Goal: Task Accomplishment & Management: Manage account settings

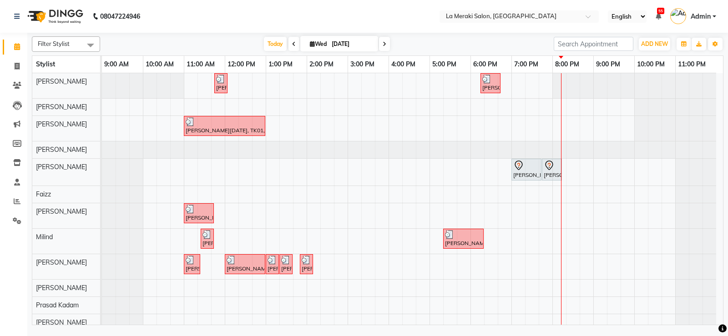
click at [478, 264] on div "[PERSON_NAME], TK05, 11:45 AM-11:46 AM, Tip [PERSON_NAME], TK06, 06:15 PM-06:45…" at bounding box center [412, 202] width 621 height 258
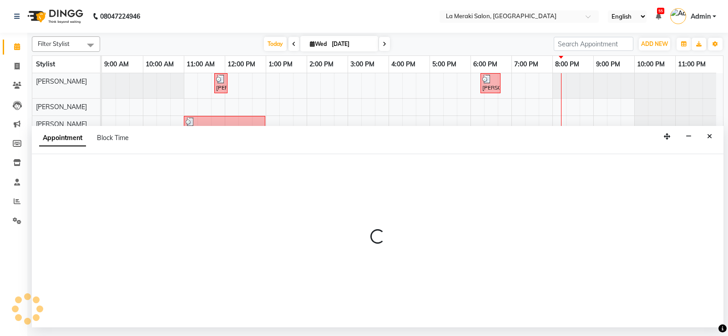
select select "61525"
select select "1080"
select select "tentative"
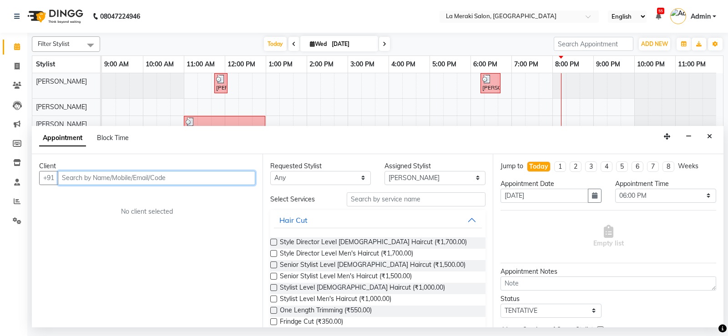
click at [190, 183] on input "text" at bounding box center [157, 178] width 198 height 14
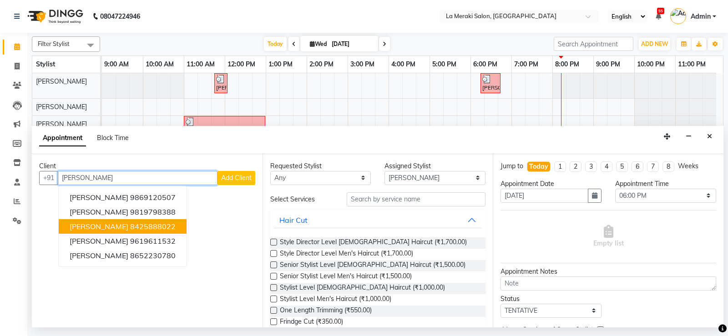
click at [129, 222] on button "[PERSON_NAME] 8425888022" at bounding box center [123, 226] width 128 height 15
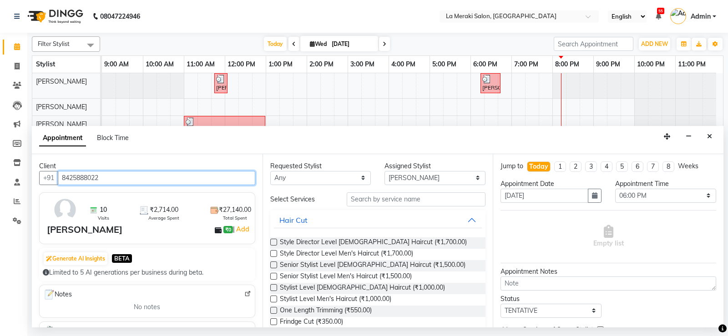
type input "8425888022"
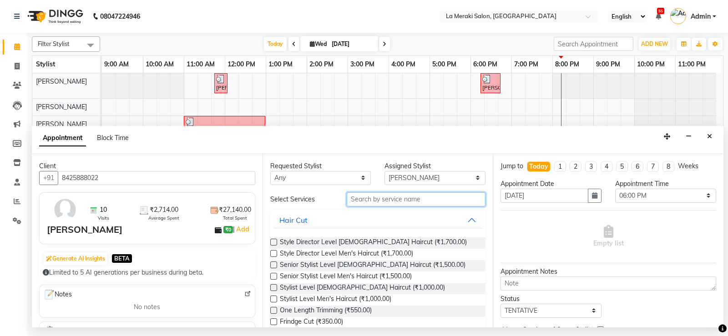
click at [419, 203] on input "text" at bounding box center [416, 200] width 139 height 14
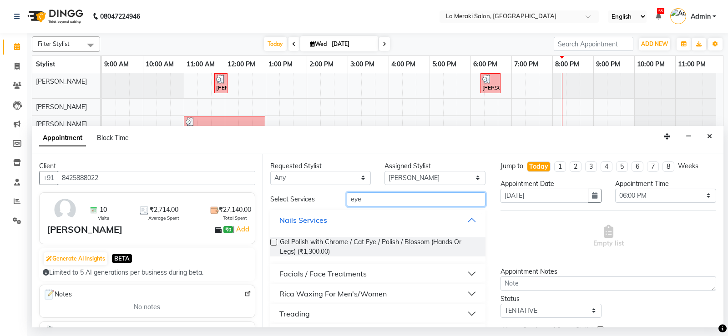
type input "eye"
click at [467, 309] on button "Treading" at bounding box center [378, 314] width 209 height 16
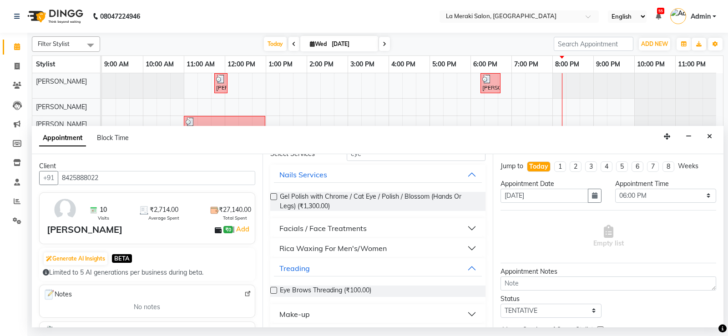
click at [272, 290] on label at bounding box center [273, 290] width 7 height 7
click at [272, 290] on input "checkbox" at bounding box center [273, 292] width 6 height 6
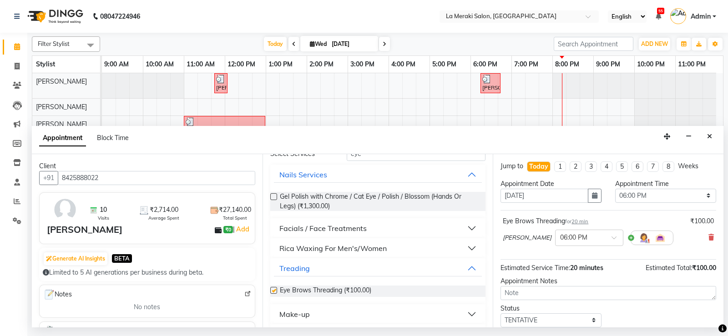
checkbox input "false"
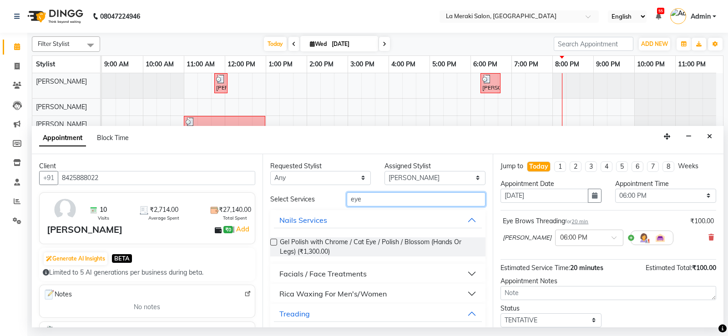
drag, startPoint x: 402, startPoint y: 200, endPoint x: 181, endPoint y: 201, distance: 220.8
click at [181, 201] on div "Client +91 8425888022 10 Visits ₹2,714.00 Average Spent ₹27,140.00 Total Spent …" at bounding box center [378, 240] width 692 height 173
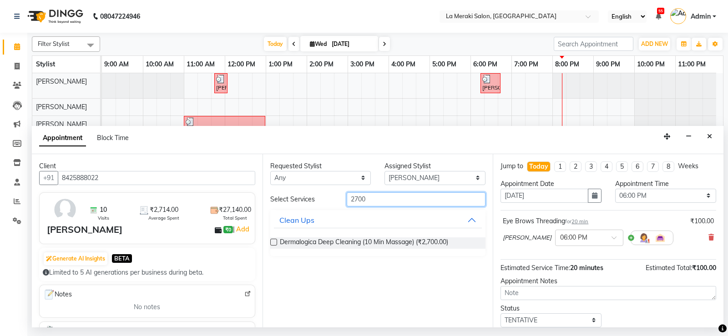
type input "2700"
click at [274, 243] on label at bounding box center [273, 242] width 7 height 7
click at [274, 243] on input "checkbox" at bounding box center [273, 243] width 6 height 6
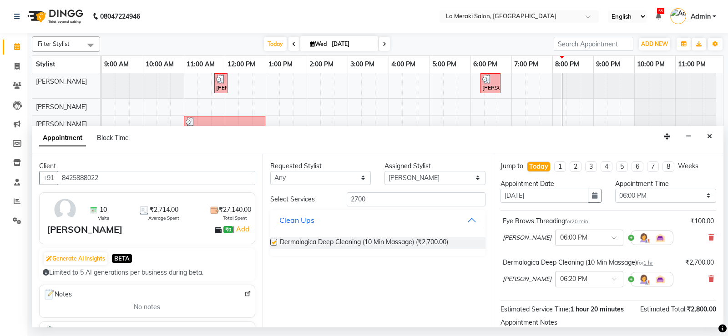
checkbox input "false"
click at [382, 198] on input "2700" at bounding box center [416, 200] width 139 height 14
type input "2"
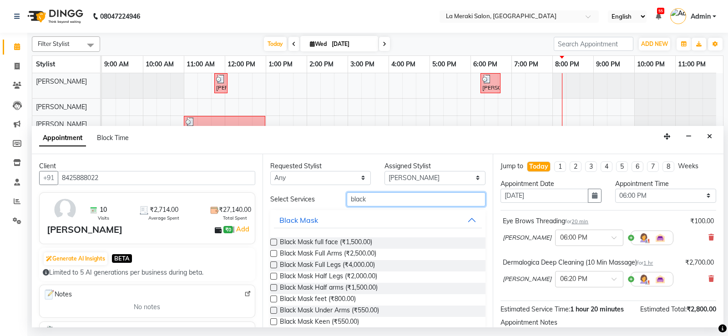
type input "black"
click at [272, 242] on label at bounding box center [273, 242] width 7 height 7
click at [272, 242] on input "checkbox" at bounding box center [273, 243] width 6 height 6
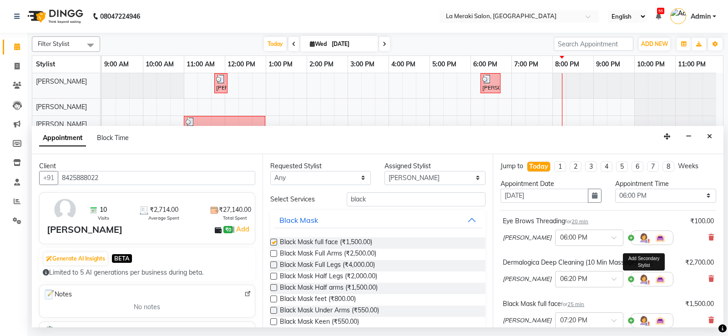
checkbox input "false"
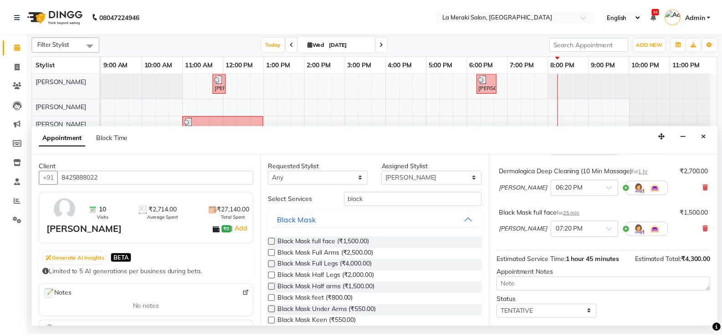
scroll to position [140, 0]
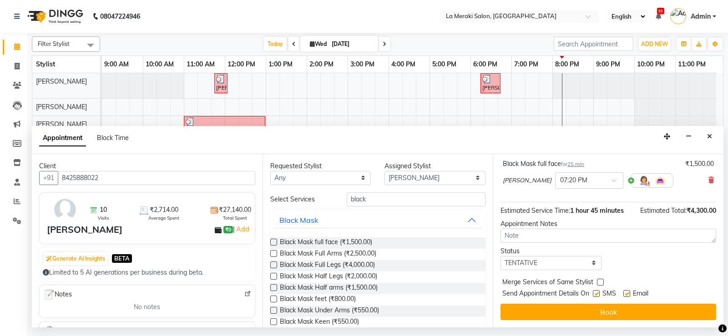
click at [597, 294] on label at bounding box center [596, 293] width 7 height 7
click at [597, 294] on input "checkbox" at bounding box center [596, 295] width 6 height 6
checkbox input "false"
click at [629, 295] on label at bounding box center [627, 293] width 7 height 7
click at [629, 295] on input "checkbox" at bounding box center [627, 295] width 6 height 6
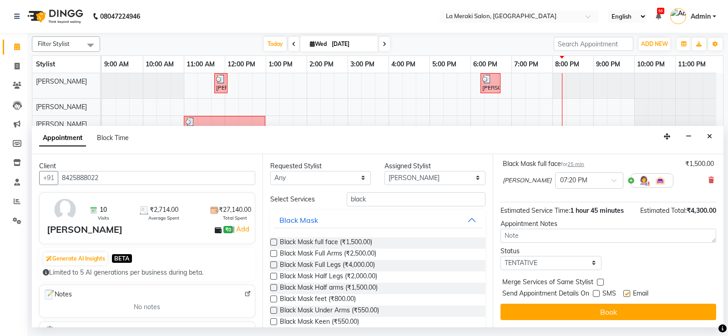
checkbox input "false"
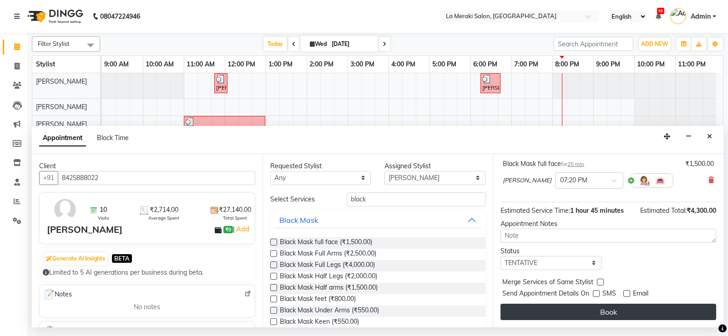
click at [618, 312] on button "Book" at bounding box center [609, 312] width 216 height 16
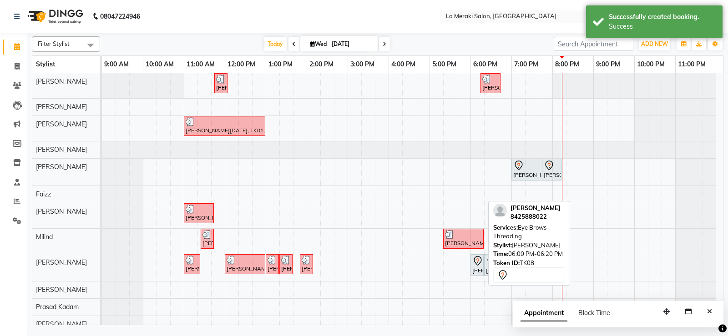
click at [479, 267] on div "[PERSON_NAME], TK08, 06:00 PM-06:20 PM, Eye Brows Threading" at bounding box center [477, 265] width 11 height 19
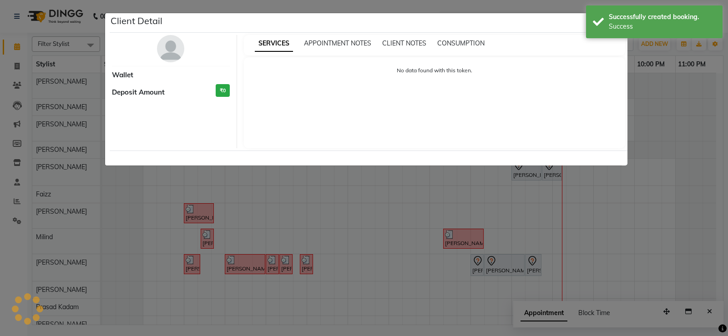
select select "7"
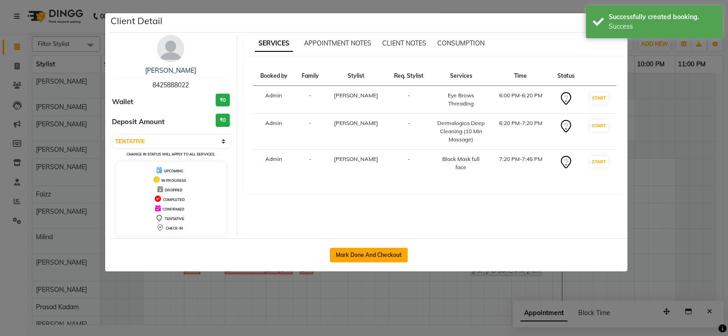
click at [358, 255] on button "Mark Done And Checkout" at bounding box center [369, 255] width 78 height 15
select select "service"
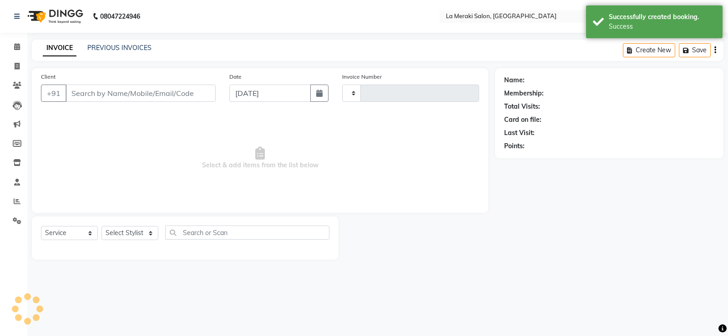
type input "2325"
select select "438"
type input "8425888022"
select select "61525"
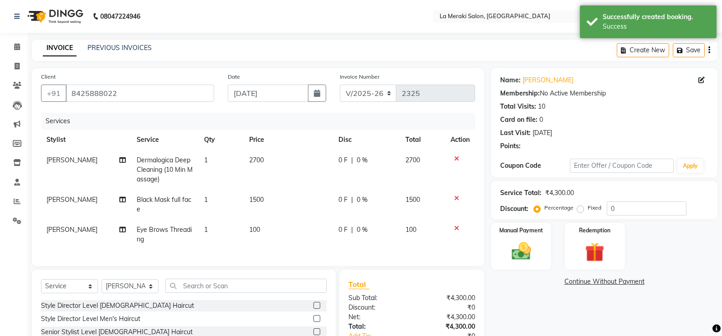
scroll to position [88, 0]
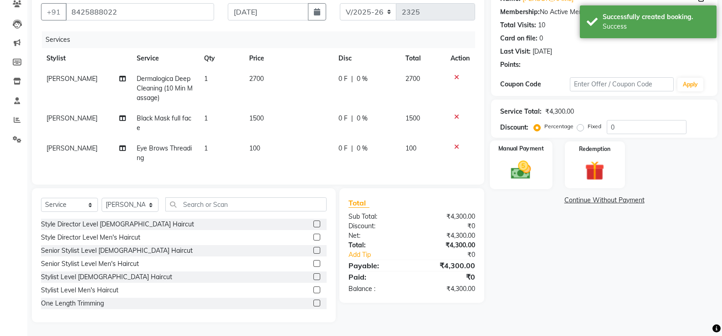
click at [517, 170] on img at bounding box center [520, 169] width 32 height 23
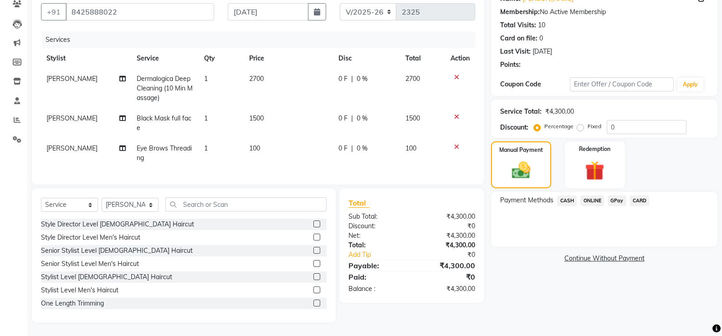
click at [644, 196] on span "CARD" at bounding box center [640, 201] width 20 height 10
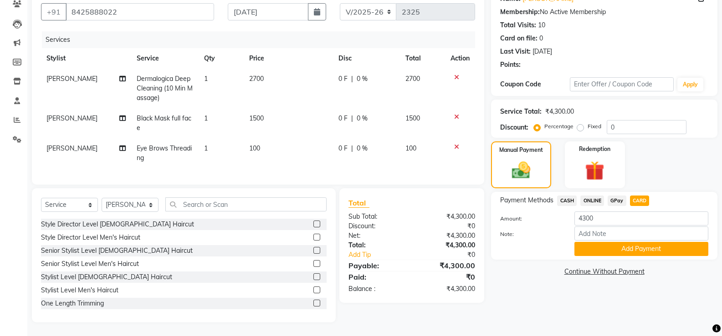
click at [623, 196] on span "GPay" at bounding box center [616, 201] width 19 height 10
click at [613, 213] on input "4300" at bounding box center [641, 219] width 134 height 14
click at [609, 242] on button "Add Payment" at bounding box center [641, 249] width 134 height 14
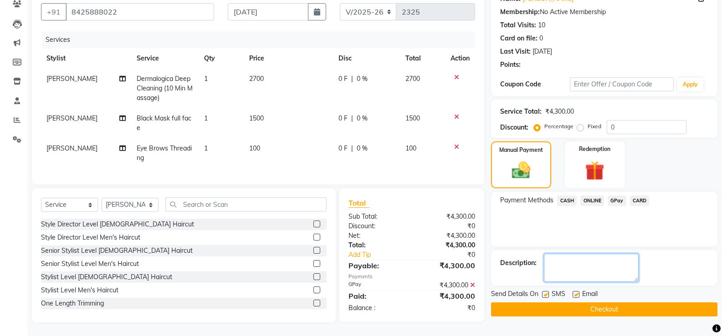
click at [572, 263] on textarea at bounding box center [591, 268] width 95 height 28
type textarea "r"
click at [544, 291] on label at bounding box center [545, 294] width 7 height 7
click at [544, 292] on input "checkbox" at bounding box center [545, 295] width 6 height 6
checkbox input "false"
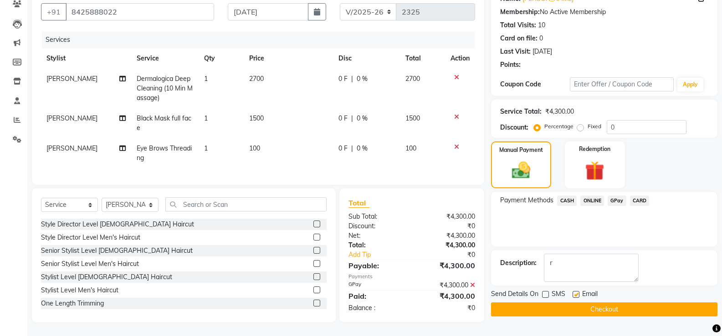
click at [579, 290] on div "Email" at bounding box center [588, 295] width 32 height 11
click at [576, 291] on label at bounding box center [575, 294] width 7 height 7
click at [576, 292] on input "checkbox" at bounding box center [575, 295] width 6 height 6
checkbox input "false"
click at [568, 304] on button "Checkout" at bounding box center [604, 310] width 226 height 14
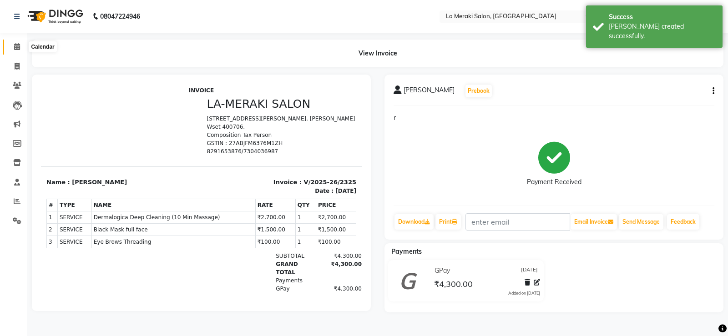
click at [13, 48] on span at bounding box center [17, 47] width 16 height 10
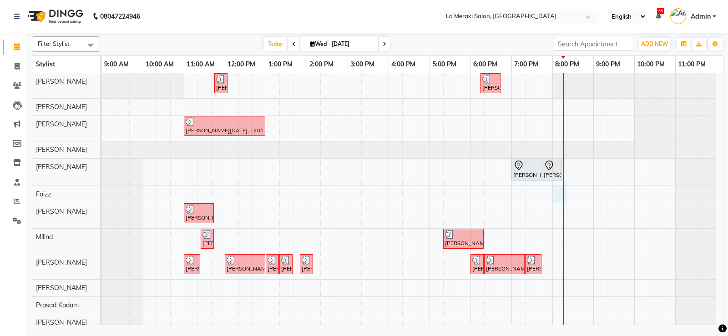
click at [563, 196] on div "[PERSON_NAME], TK05, 11:45 AM-11:46 AM, Tip [PERSON_NAME], TK06, 06:15 PM-06:45…" at bounding box center [412, 202] width 621 height 258
select select "75545"
select select "1200"
select select "tentative"
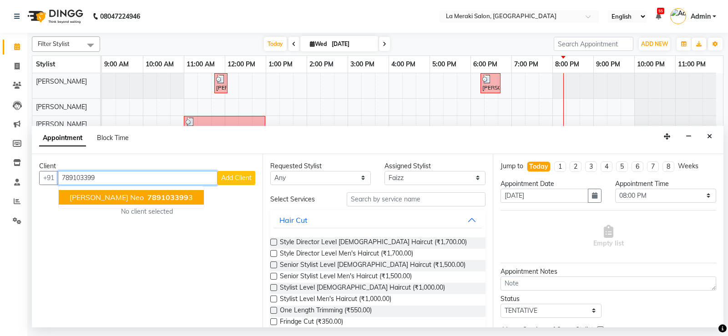
click at [128, 189] on ngb-typeahead-window "[PERSON_NAME] Neo 789103399 3" at bounding box center [131, 197] width 146 height 23
click at [148, 197] on span "789103399" at bounding box center [168, 197] width 41 height 9
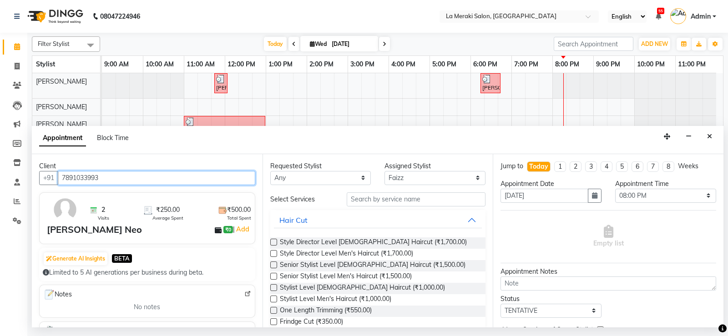
type input "7891033993"
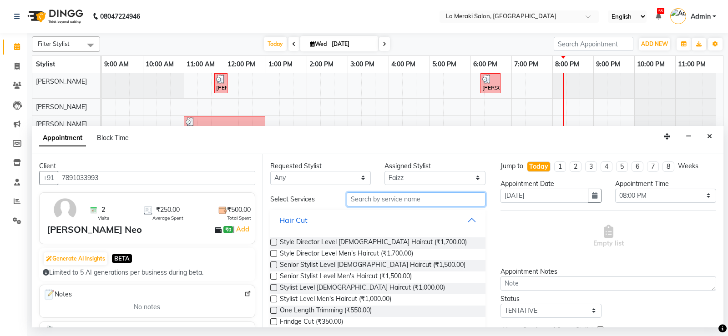
click at [392, 198] on input "text" at bounding box center [416, 200] width 139 height 14
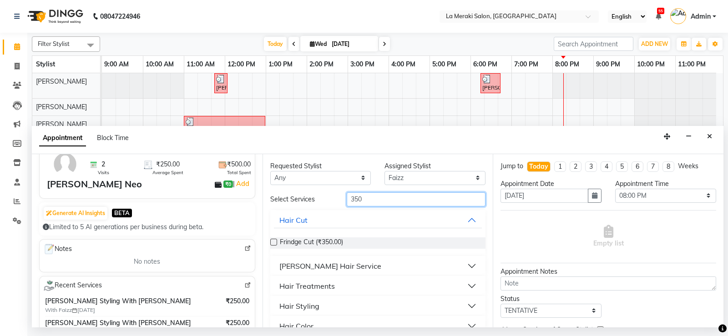
scroll to position [91, 0]
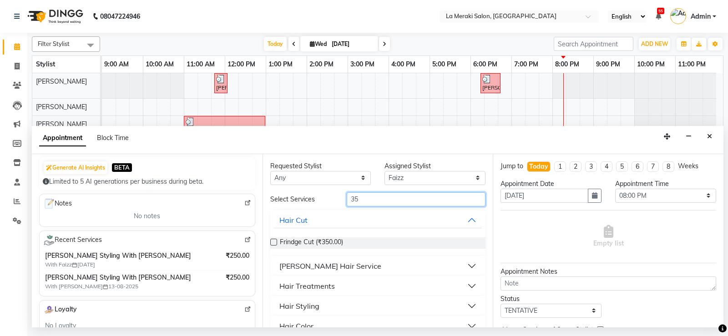
type input "3"
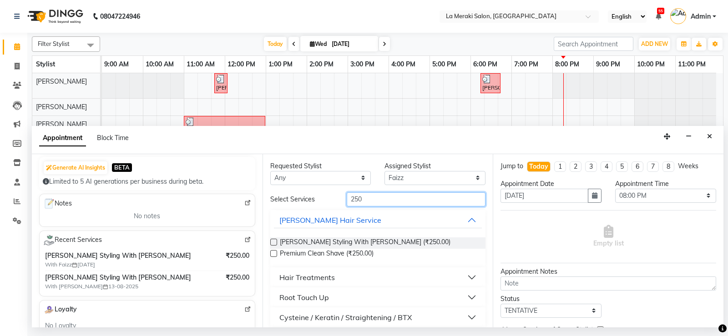
type input "250"
click at [275, 241] on label at bounding box center [273, 242] width 7 height 7
click at [275, 241] on input "checkbox" at bounding box center [273, 243] width 6 height 6
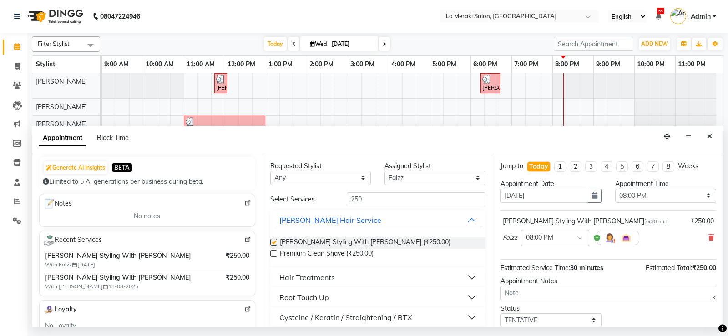
checkbox input "false"
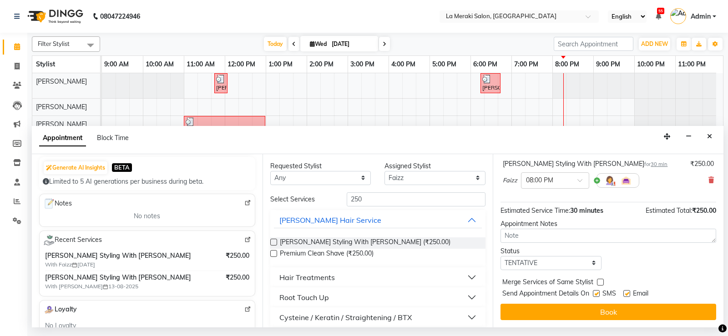
click at [598, 293] on label at bounding box center [596, 293] width 7 height 7
click at [598, 293] on input "checkbox" at bounding box center [596, 295] width 6 height 6
checkbox input "false"
click at [626, 292] on label at bounding box center [627, 293] width 7 height 7
click at [626, 292] on input "checkbox" at bounding box center [627, 295] width 6 height 6
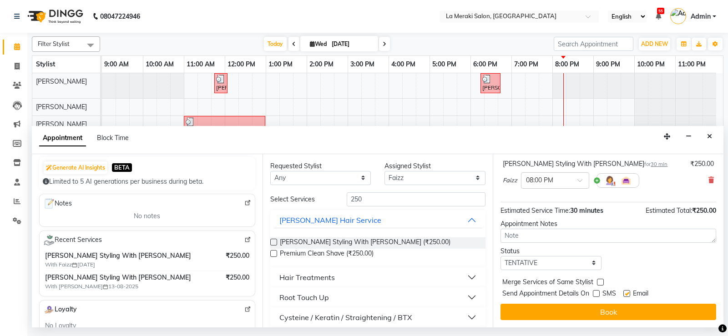
checkbox input "false"
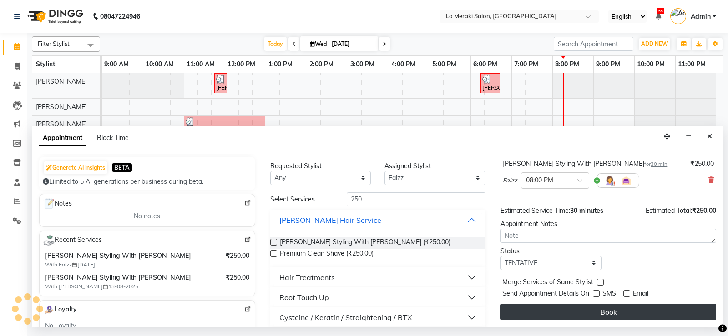
click at [617, 312] on button "Book" at bounding box center [609, 312] width 216 height 16
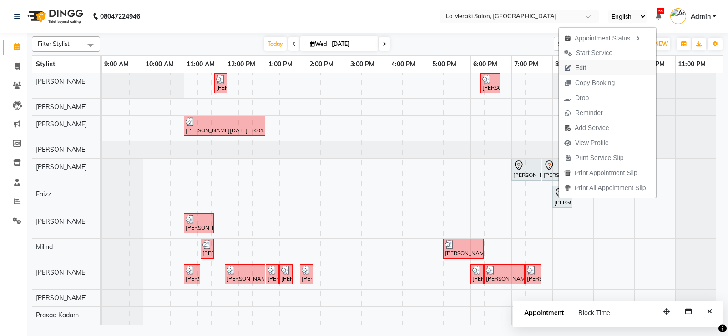
click at [581, 71] on span "Edit" at bounding box center [580, 68] width 11 height 10
select select "tentative"
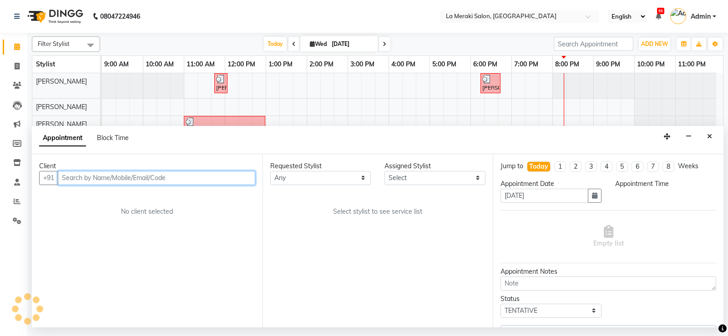
select select "1200"
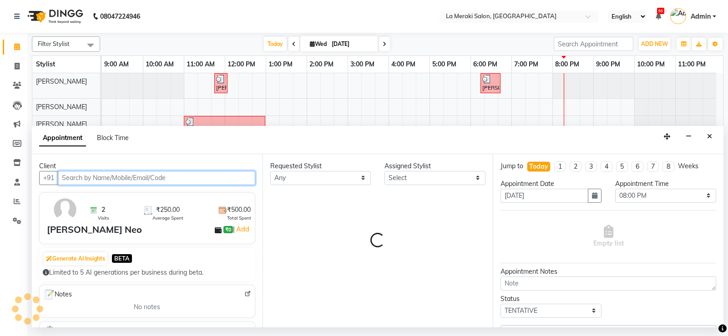
select select "75545"
select select "110"
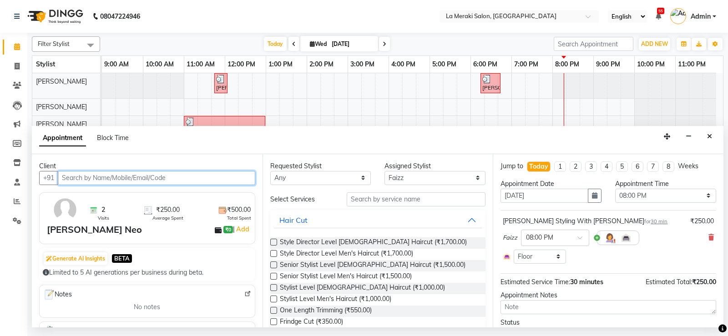
click at [219, 179] on input "text" at bounding box center [157, 178] width 198 height 14
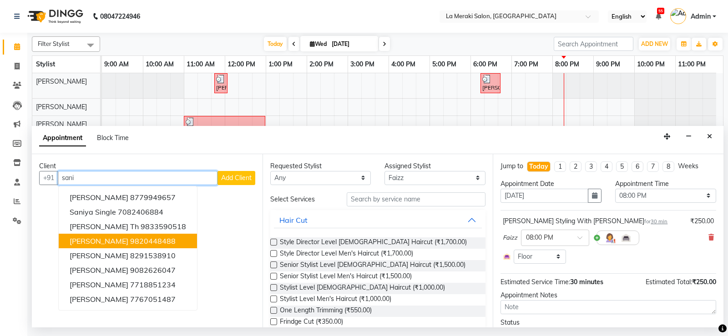
click at [102, 244] on span "[PERSON_NAME]" at bounding box center [99, 241] width 59 height 9
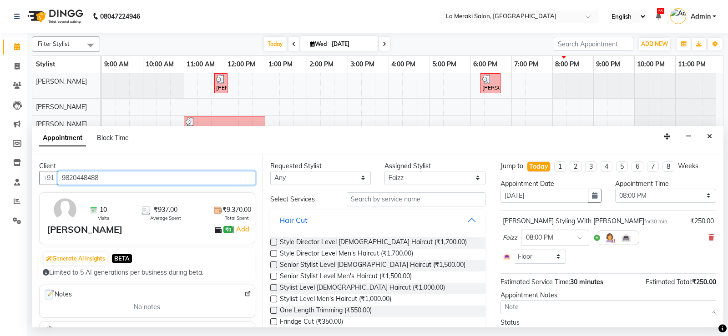
scroll to position [91, 0]
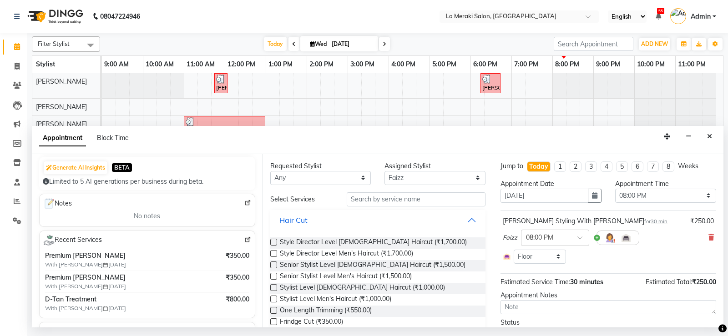
type input "9820448488"
click at [447, 179] on select "Select [PERSON_NAME] Anus [PERSON_NAME] Faizz [PERSON_NAME] [PERSON_NAME] [PERS…" at bounding box center [435, 178] width 101 height 14
select select "24557"
click at [385, 171] on select "Select [PERSON_NAME] Anus [PERSON_NAME] Faizz [PERSON_NAME] [PERSON_NAME] [PERS…" at bounding box center [435, 178] width 101 height 14
click at [422, 203] on input "text" at bounding box center [416, 200] width 139 height 14
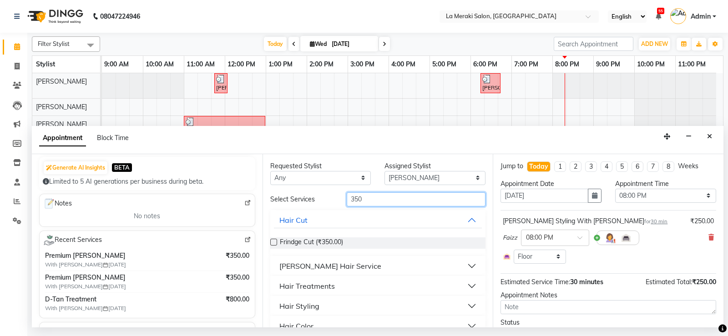
type input "350"
click at [466, 265] on button "[PERSON_NAME] Hair Service" at bounding box center [378, 266] width 209 height 16
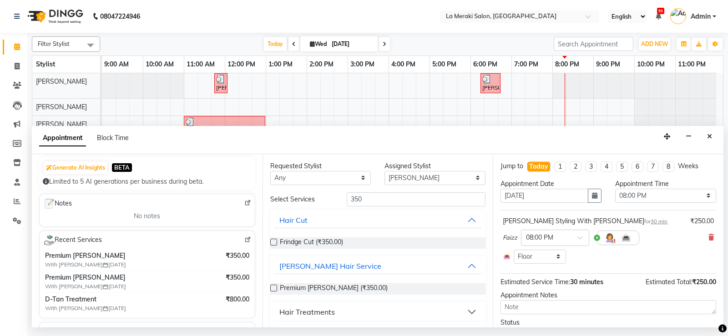
click at [274, 287] on label at bounding box center [273, 288] width 7 height 7
click at [274, 287] on input "checkbox" at bounding box center [273, 289] width 6 height 6
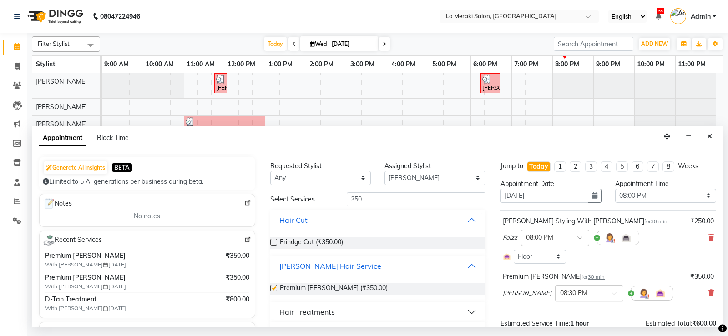
checkbox input "false"
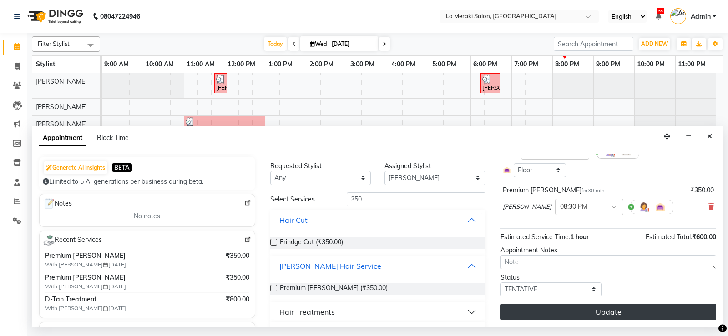
click at [597, 312] on button "Update" at bounding box center [609, 312] width 216 height 16
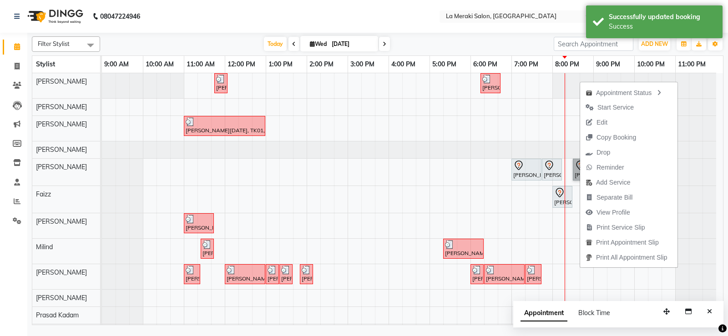
click at [695, 152] on div at bounding box center [409, 150] width 615 height 17
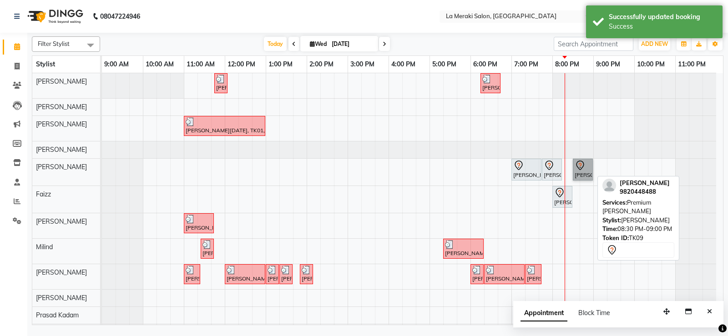
click at [582, 174] on link "[PERSON_NAME], TK09, 08:30 PM-09:00 PM, Premium [PERSON_NAME]" at bounding box center [583, 170] width 20 height 22
select select "7"
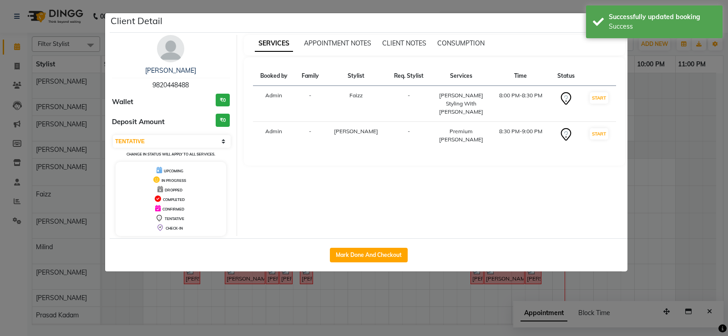
click at [679, 129] on ngb-modal-window "Client Detail [PERSON_NAME] 9820448488 Wallet ₹0 Deposit Amount ₹0 Select IN SE…" at bounding box center [364, 168] width 728 height 336
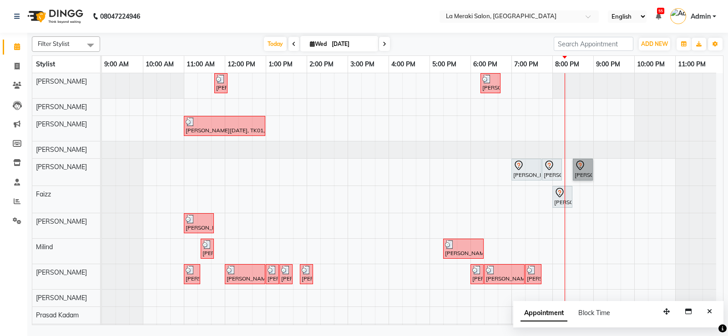
click at [622, 205] on div "[PERSON_NAME], TK05, 11:45 AM-11:46 AM, Tip [PERSON_NAME], TK06, 06:15 PM-06:45…" at bounding box center [412, 207] width 621 height 268
select select "75545"
select select "tentative"
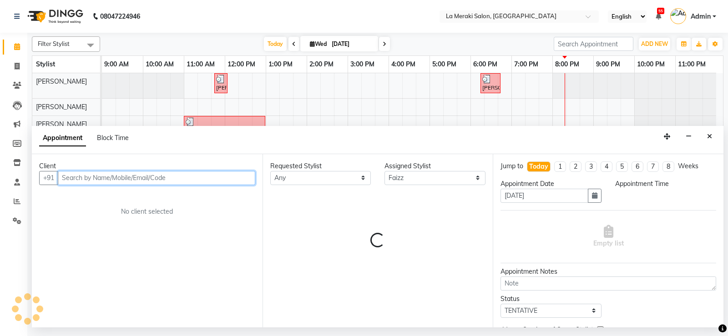
select select "1305"
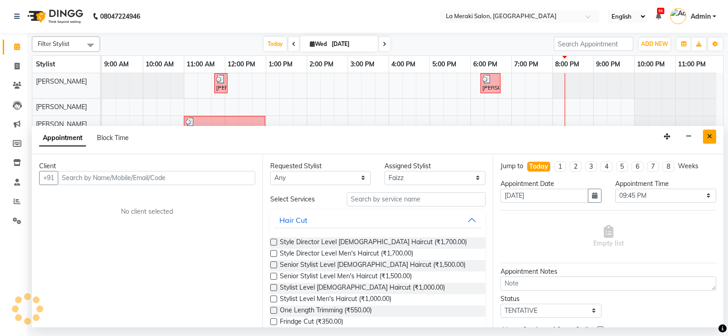
click at [703, 137] on button "Close" at bounding box center [709, 137] width 13 height 14
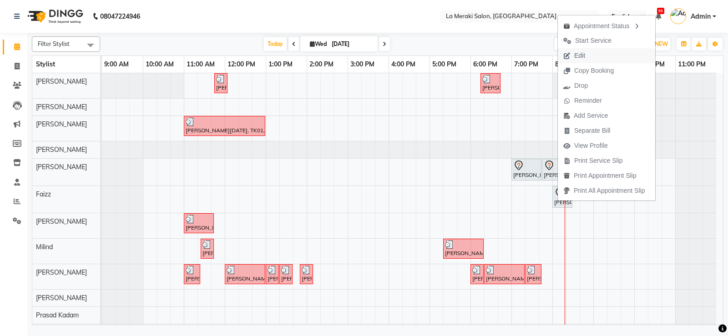
click at [580, 54] on span "Edit" at bounding box center [580, 56] width 11 height 10
select select "tentative"
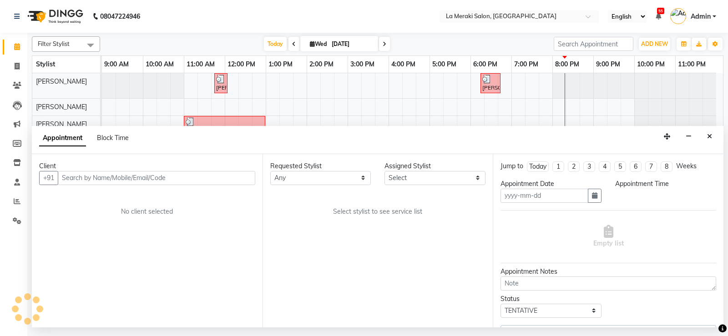
type input "[DATE]"
select select "1200"
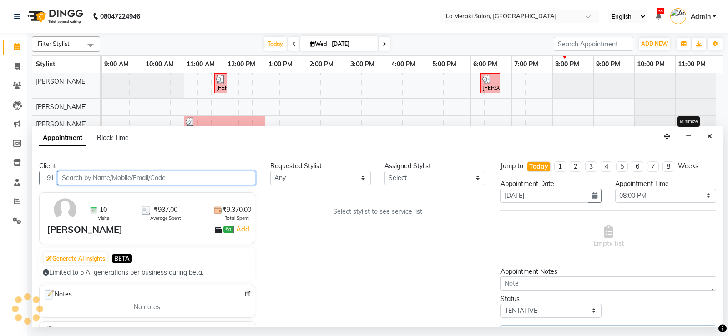
select select "24557"
select select "110"
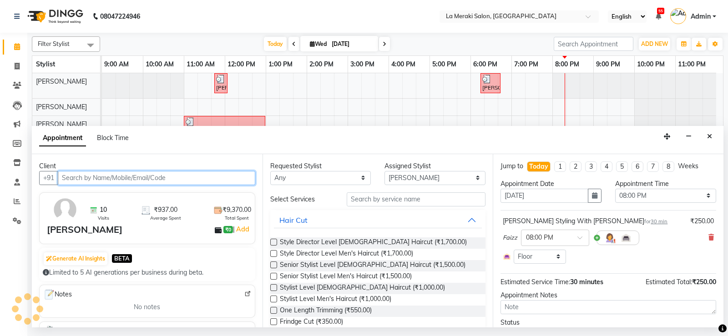
select select "110"
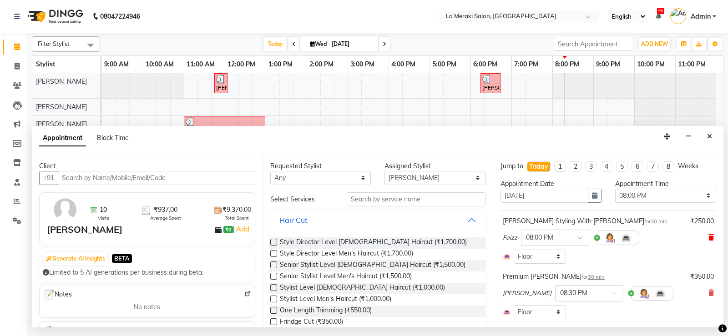
click at [709, 235] on icon at bounding box center [711, 237] width 5 height 6
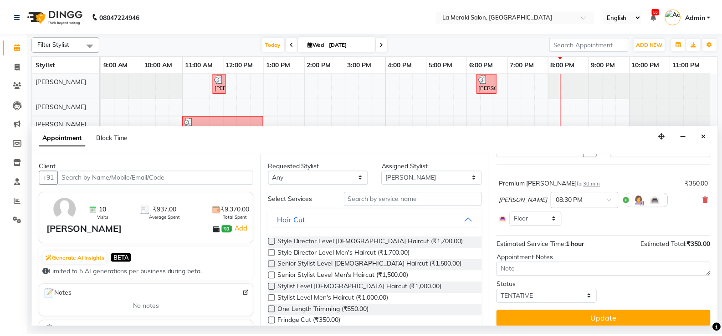
scroll to position [53, 0]
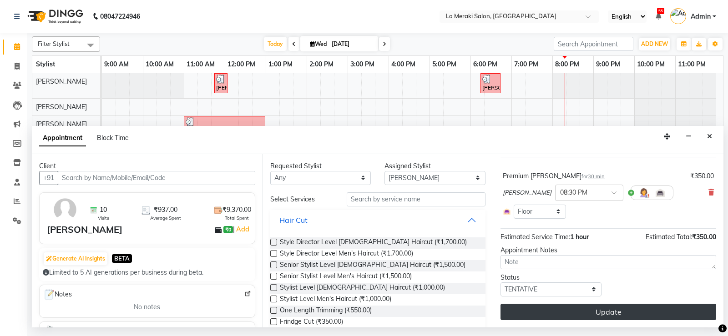
click at [628, 309] on button "Update" at bounding box center [609, 312] width 216 height 16
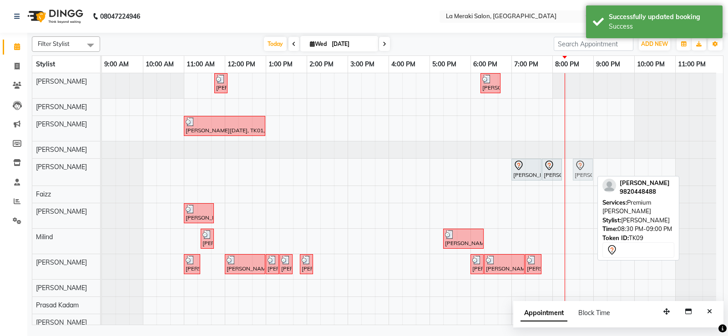
drag, startPoint x: 586, startPoint y: 169, endPoint x: 581, endPoint y: 169, distance: 5.0
click at [102, 169] on div "[PERSON_NAME] Neo, TK03, 07:00 PM-07:45 PM, [PERSON_NAME] Haircut [PERSON_NAME]…" at bounding box center [102, 172] width 0 height 27
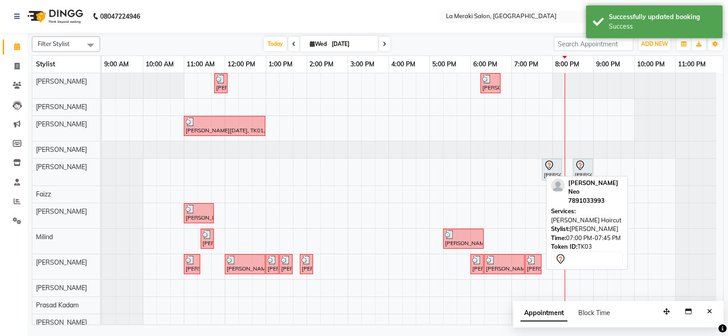
drag, startPoint x: 532, startPoint y: 174, endPoint x: 569, endPoint y: 195, distance: 42.4
click at [569, 195] on div "Filter Stylist Select All [PERSON_NAME] [PERSON_NAME] [PERSON_NAME] [PERSON_NAM…" at bounding box center [378, 179] width 692 height 293
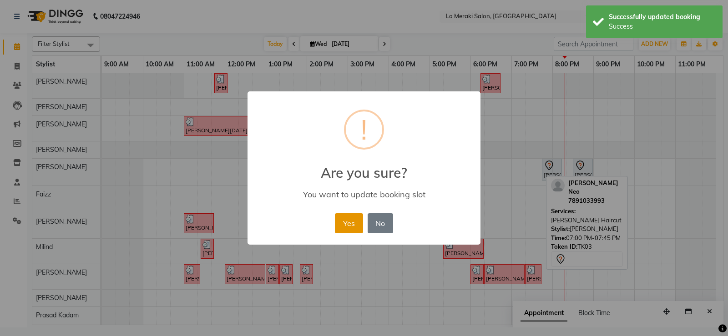
click at [358, 222] on button "Yes" at bounding box center [349, 224] width 28 height 20
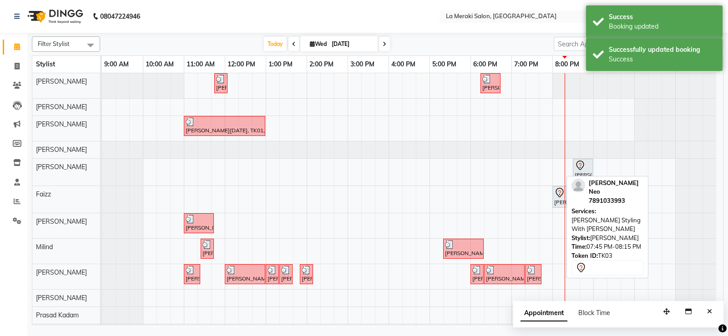
drag, startPoint x: 550, startPoint y: 168, endPoint x: 606, endPoint y: 195, distance: 63.1
click at [606, 195] on div "Filter Stylist Select All [PERSON_NAME] [PERSON_NAME] [PERSON_NAME] [PERSON_NAM…" at bounding box center [378, 179] width 692 height 293
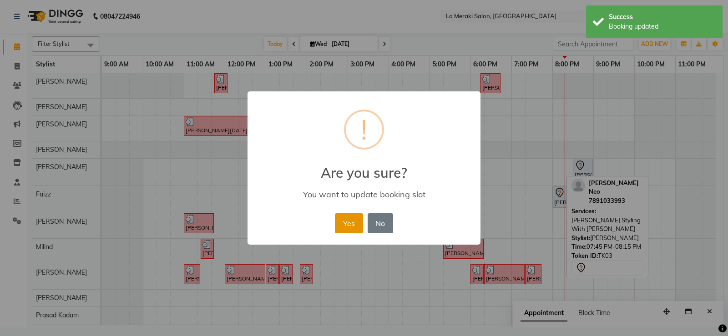
click at [344, 224] on button "Yes" at bounding box center [349, 224] width 28 height 20
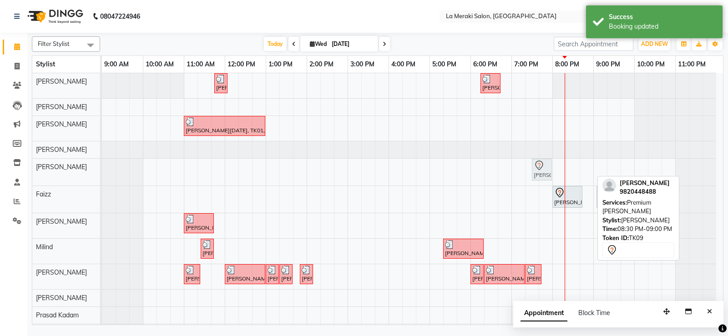
drag, startPoint x: 584, startPoint y: 168, endPoint x: 544, endPoint y: 169, distance: 40.5
click at [102, 169] on div "[PERSON_NAME], TK09, 08:30 PM-09:00 PM, Premium [PERSON_NAME] [PERSON_NAME], TK…" at bounding box center [102, 172] width 0 height 27
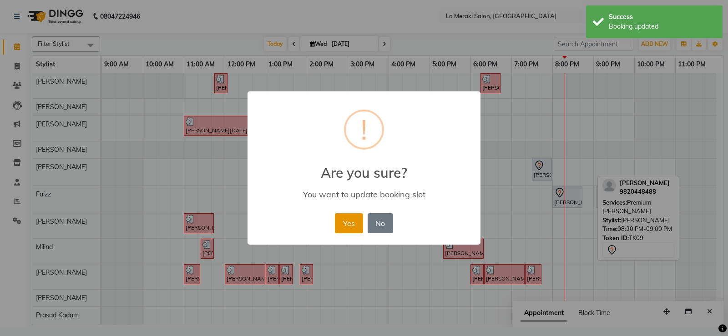
click at [354, 217] on button "Yes" at bounding box center [349, 224] width 28 height 20
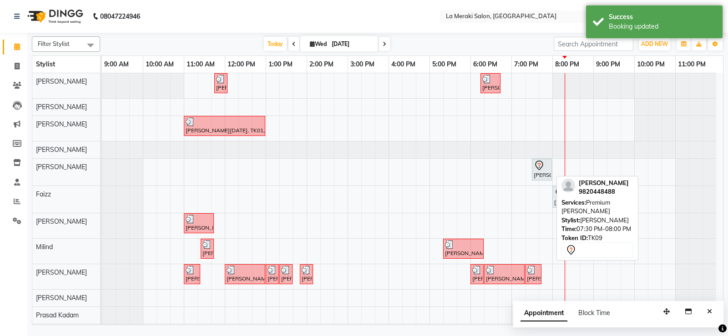
click at [540, 171] on div "[PERSON_NAME], TK09, 07:30 PM-08:00 PM, Premium [PERSON_NAME]" at bounding box center [542, 169] width 18 height 19
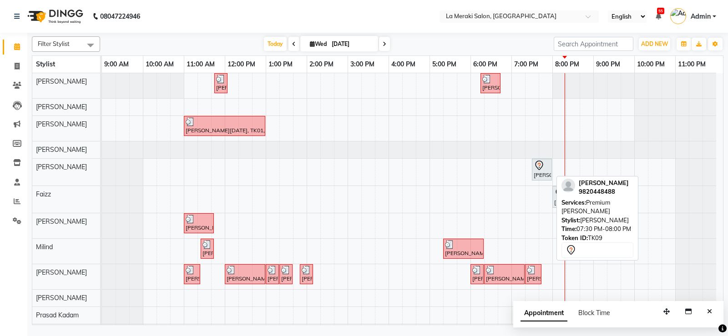
click at [540, 171] on div "[PERSON_NAME], TK09, 07:30 PM-08:00 PM, Premium [PERSON_NAME]" at bounding box center [542, 169] width 18 height 19
select select "7"
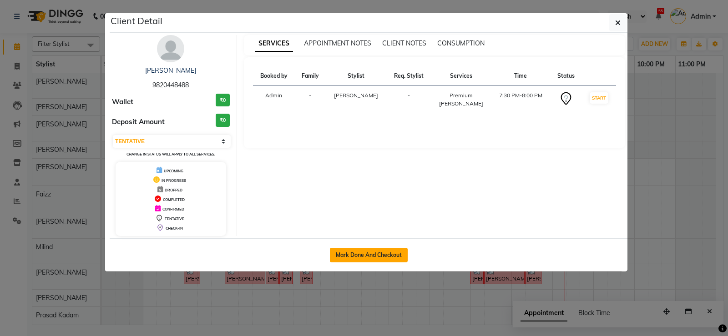
click at [367, 251] on button "Mark Done And Checkout" at bounding box center [369, 255] width 78 height 15
select select "service"
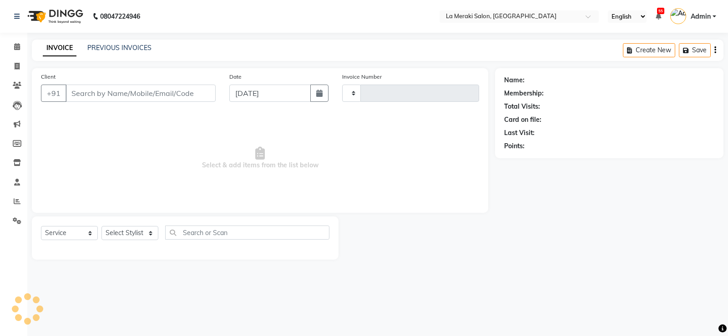
type input "2326"
select select "438"
type input "9820448488"
select select "24557"
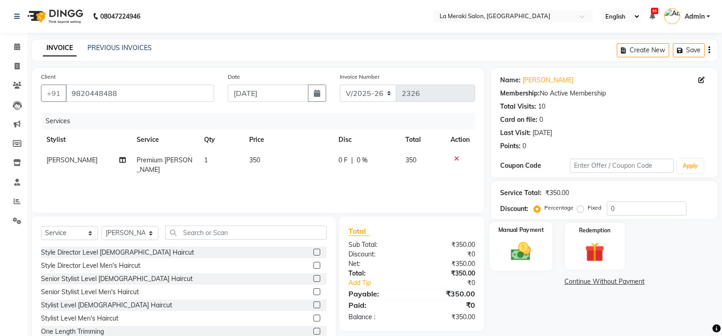
click at [509, 261] on img at bounding box center [520, 251] width 32 height 23
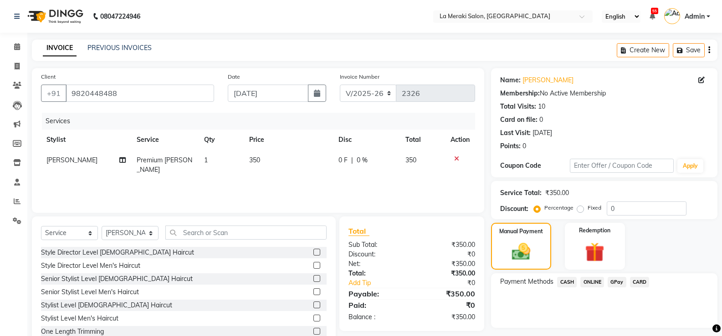
click at [636, 280] on span "CARD" at bounding box center [640, 282] width 20 height 10
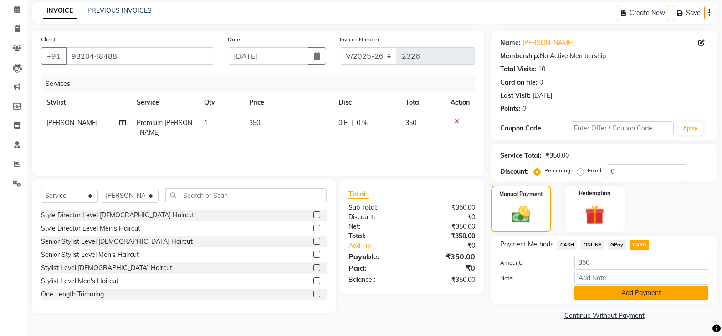
click at [625, 295] on button "Add Payment" at bounding box center [641, 293] width 134 height 14
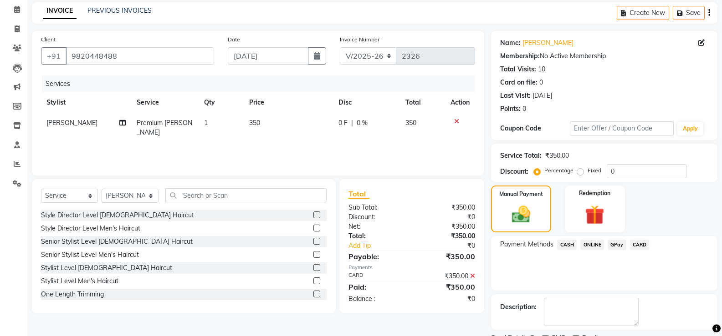
scroll to position [76, 0]
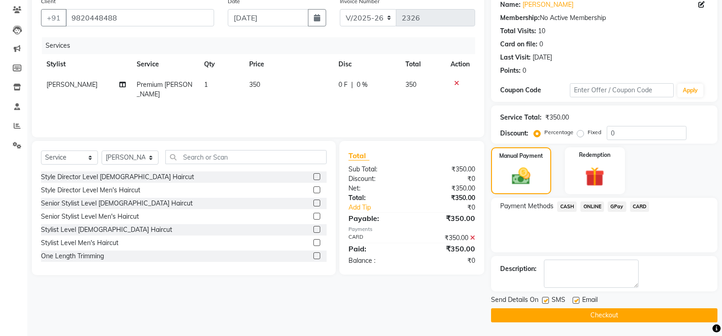
click at [545, 302] on label at bounding box center [545, 300] width 7 height 7
click at [545, 302] on input "checkbox" at bounding box center [545, 301] width 6 height 6
checkbox input "false"
drag, startPoint x: 573, startPoint y: 301, endPoint x: 564, endPoint y: 315, distance: 16.4
click at [574, 302] on label at bounding box center [575, 300] width 7 height 7
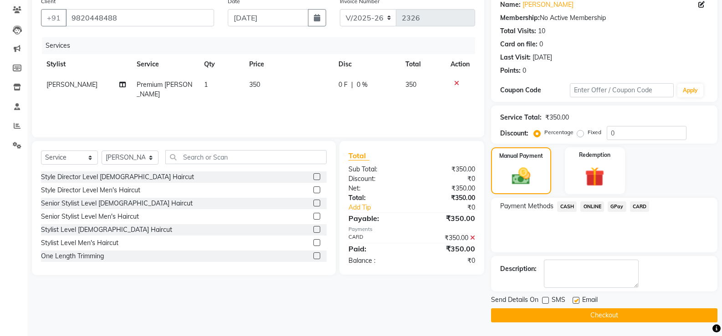
click at [574, 302] on input "checkbox" at bounding box center [575, 301] width 6 height 6
checkbox input "false"
click at [561, 316] on button "Checkout" at bounding box center [604, 316] width 226 height 14
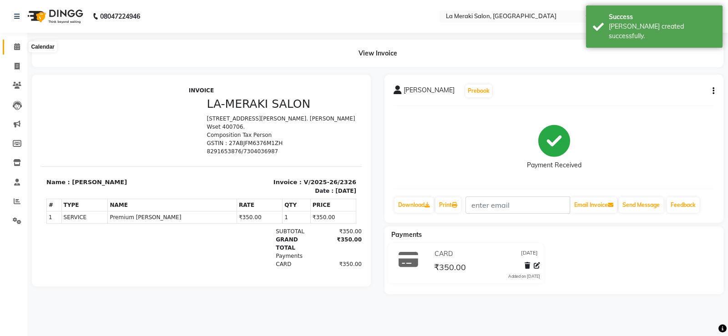
click at [15, 48] on icon at bounding box center [17, 46] width 6 height 7
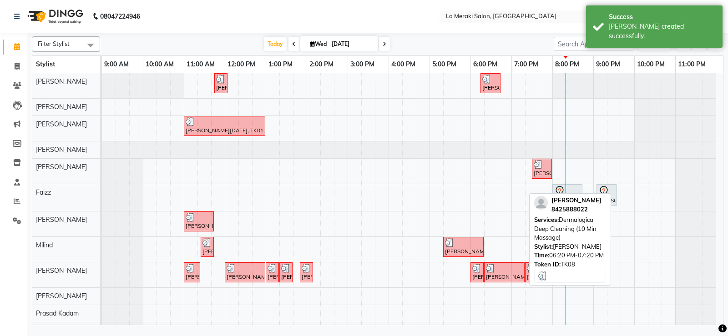
click at [508, 277] on div "[PERSON_NAME], TK08, 06:20 PM-07:20 PM, Dermalogica Deep Cleaning (10 Min Massa…" at bounding box center [504, 272] width 39 height 17
select select "3"
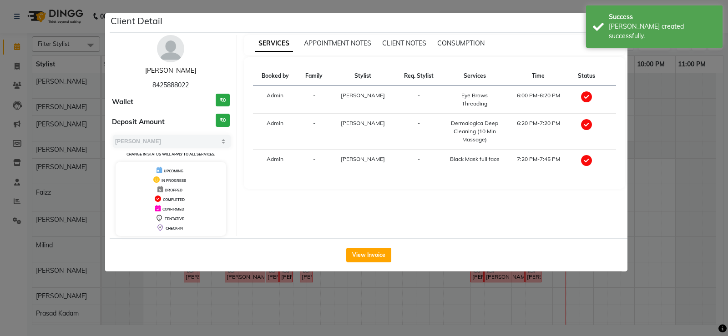
click at [181, 68] on link "[PERSON_NAME]" at bounding box center [170, 70] width 51 height 8
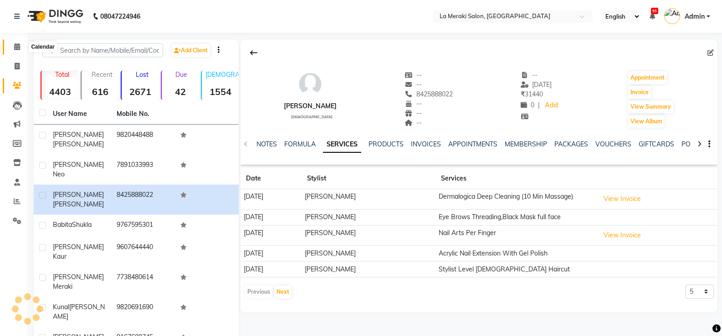
click at [18, 47] on icon at bounding box center [17, 46] width 6 height 7
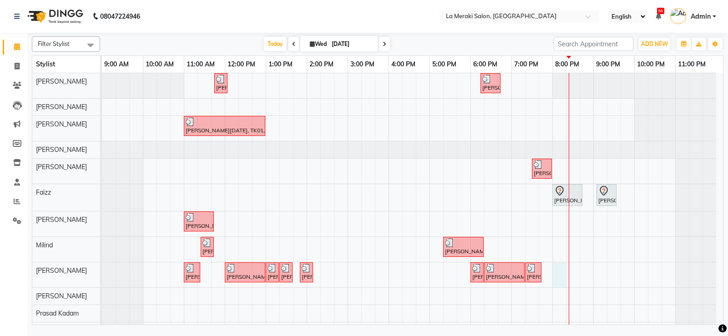
click at [563, 273] on div "[PERSON_NAME], TK05, 11:45 AM-11:46 AM, Tip [PERSON_NAME], TK06, 06:15 PM-06:45…" at bounding box center [412, 206] width 621 height 266
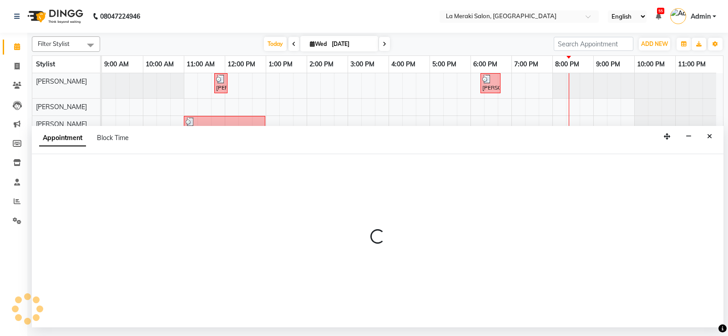
select select "61525"
select select "tentative"
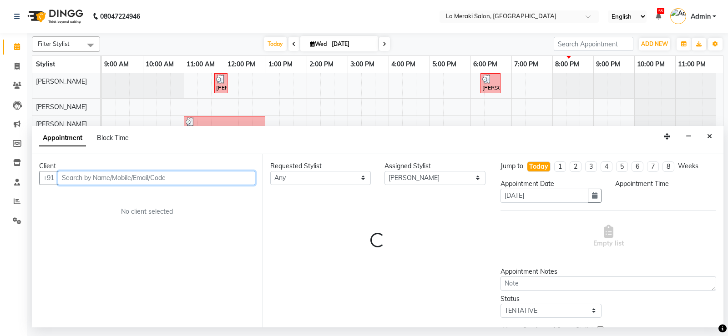
select select "1200"
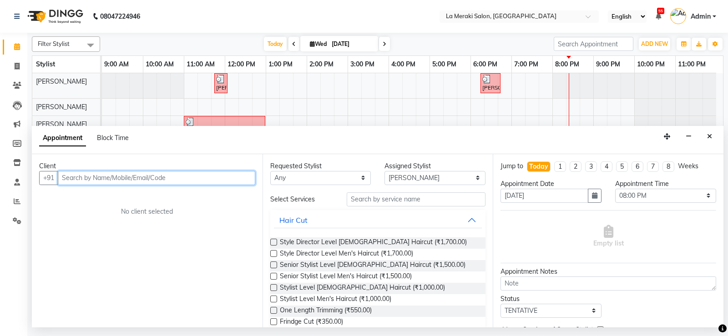
click at [193, 175] on input "text" at bounding box center [157, 178] width 198 height 14
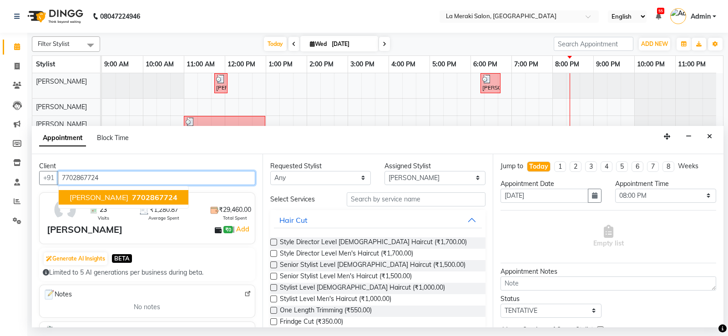
click at [116, 199] on span "[PERSON_NAME]" at bounding box center [99, 197] width 59 height 9
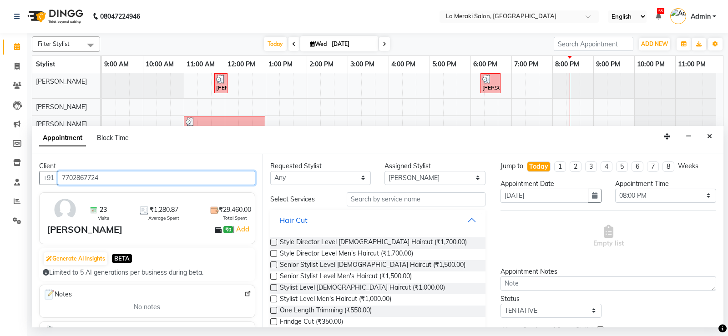
type input "7702867724"
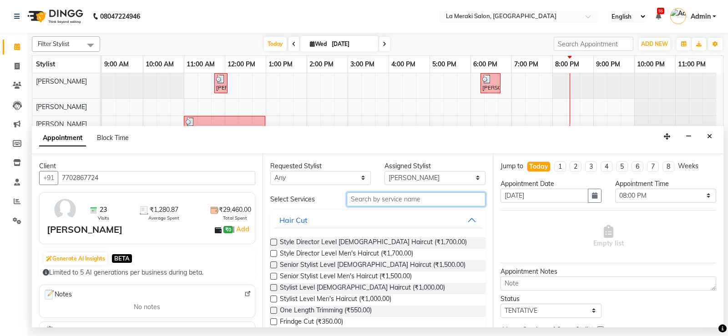
click at [370, 198] on input "text" at bounding box center [416, 200] width 139 height 14
click at [389, 200] on input "text" at bounding box center [416, 200] width 139 height 14
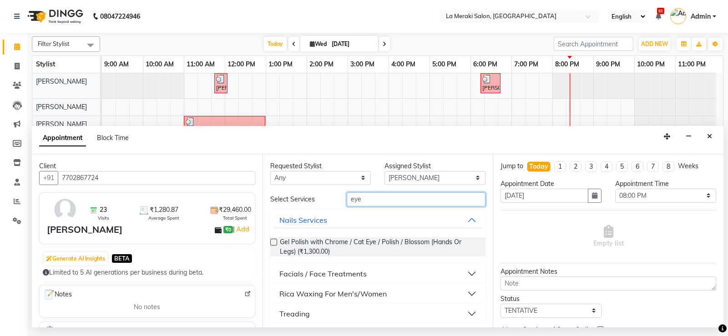
scroll to position [46, 0]
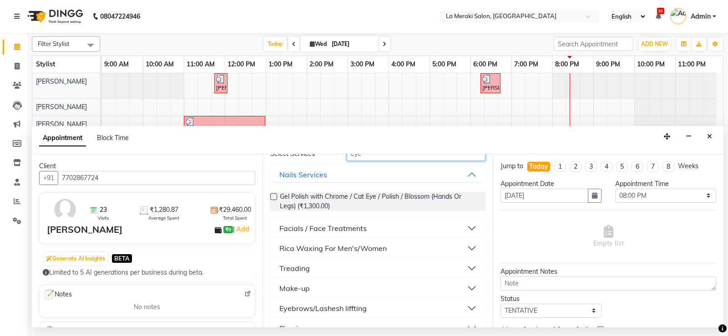
type input "eye"
click at [467, 269] on button "Treading" at bounding box center [378, 268] width 209 height 16
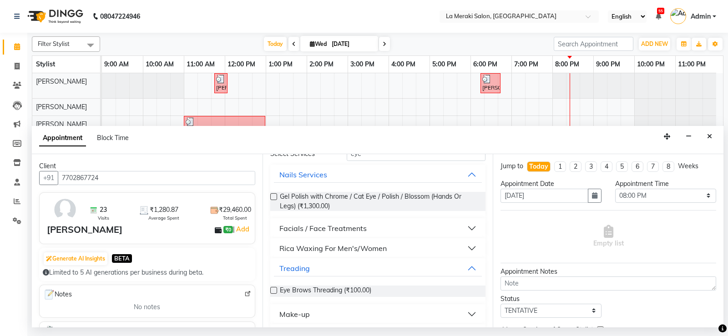
click at [275, 288] on label at bounding box center [273, 290] width 7 height 7
click at [275, 289] on input "checkbox" at bounding box center [273, 292] width 6 height 6
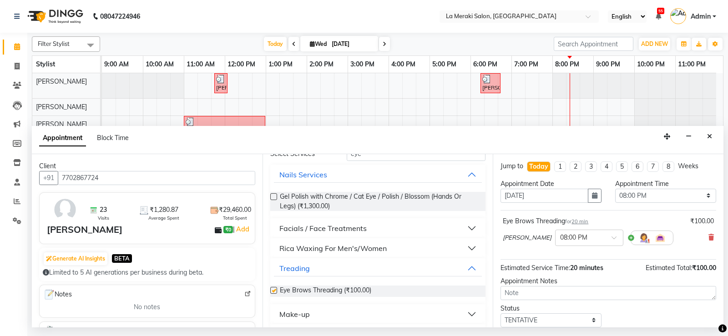
checkbox input "false"
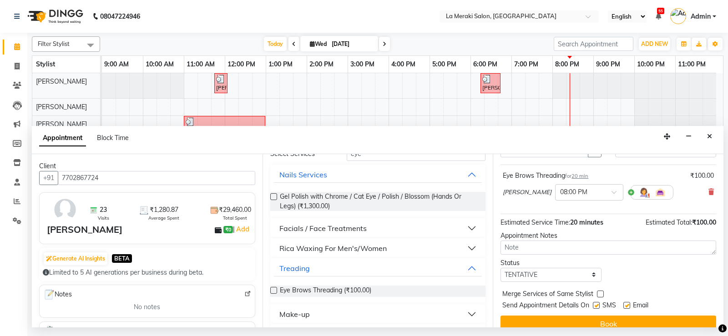
drag, startPoint x: 595, startPoint y: 304, endPoint x: 609, endPoint y: 304, distance: 14.6
click at [597, 305] on label at bounding box center [596, 305] width 7 height 7
click at [597, 305] on input "checkbox" at bounding box center [596, 307] width 6 height 6
checkbox input "false"
drag, startPoint x: 627, startPoint y: 304, endPoint x: 622, endPoint y: 313, distance: 10.0
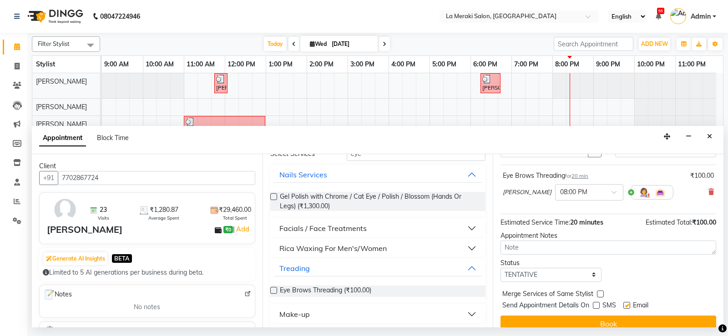
click at [628, 304] on label at bounding box center [627, 305] width 7 height 7
click at [628, 304] on input "checkbox" at bounding box center [627, 307] width 6 height 6
checkbox input "false"
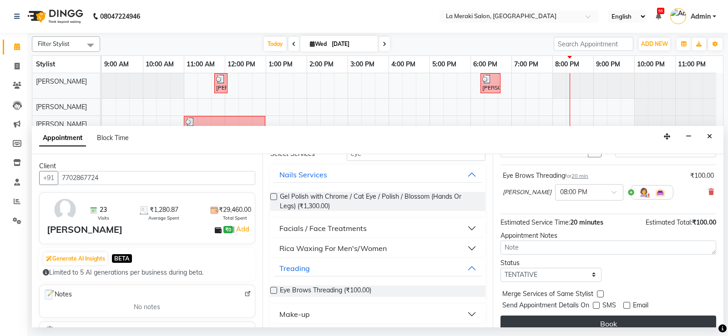
click at [616, 319] on button "Book" at bounding box center [609, 324] width 216 height 16
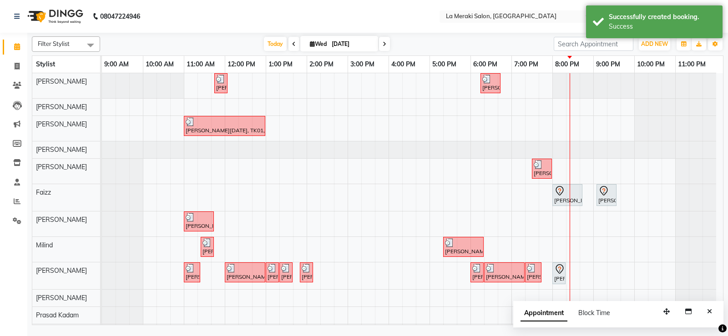
click at [566, 275] on div "[PERSON_NAME], TK05, 11:45 AM-11:46 AM, Tip [PERSON_NAME], TK06, 06:15 PM-06:45…" at bounding box center [412, 207] width 621 height 268
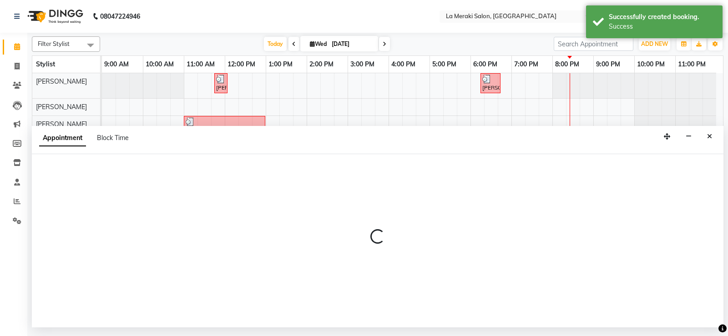
select select "61525"
select select "1215"
select select "tentative"
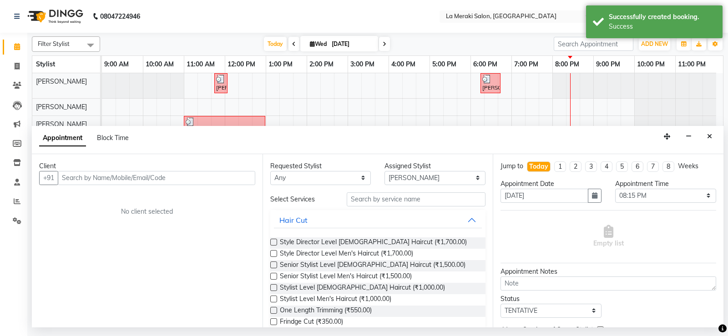
click at [703, 139] on div "Appointment Block Time" at bounding box center [378, 140] width 692 height 28
click at [713, 141] on button "Close" at bounding box center [709, 137] width 13 height 14
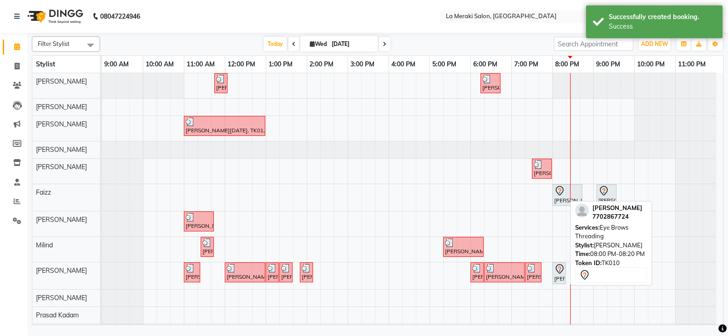
click at [561, 278] on div "[PERSON_NAME], TK10, 08:00 PM-08:20 PM, Eye Brows Threading" at bounding box center [559, 273] width 11 height 19
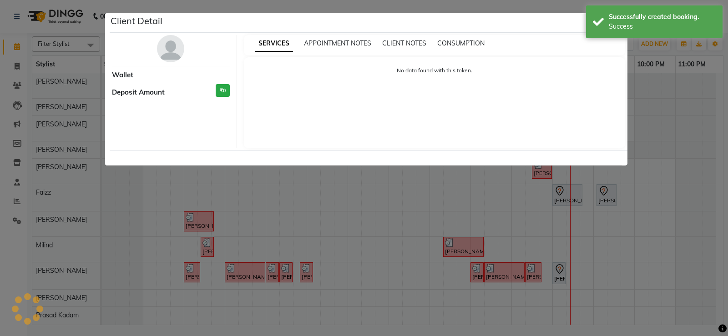
select select "7"
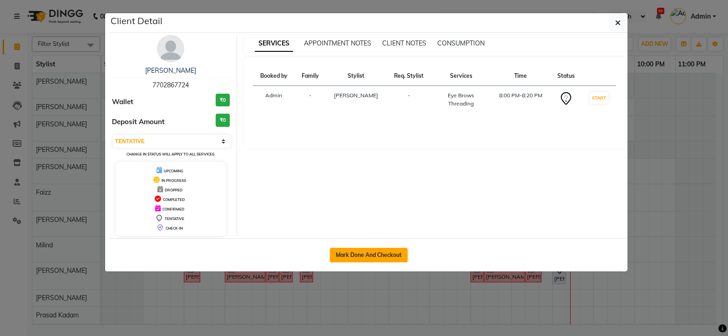
click at [400, 260] on button "Mark Done And Checkout" at bounding box center [369, 255] width 78 height 15
select select "service"
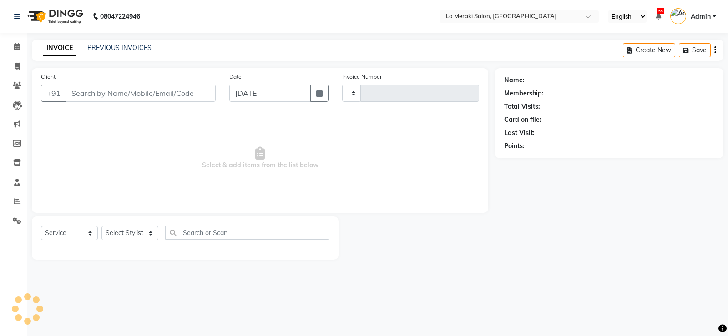
type input "2327"
select select "438"
type input "7702867724"
select select "61525"
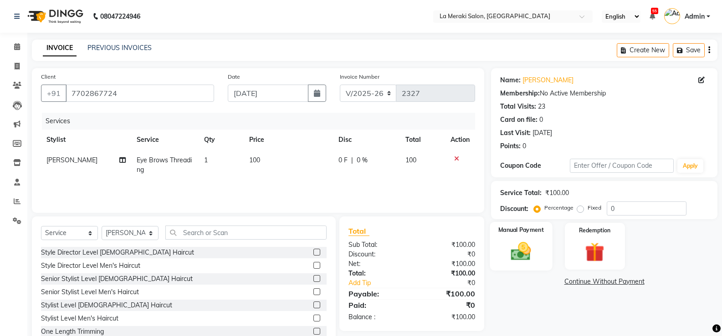
click at [518, 255] on img at bounding box center [520, 251] width 32 height 23
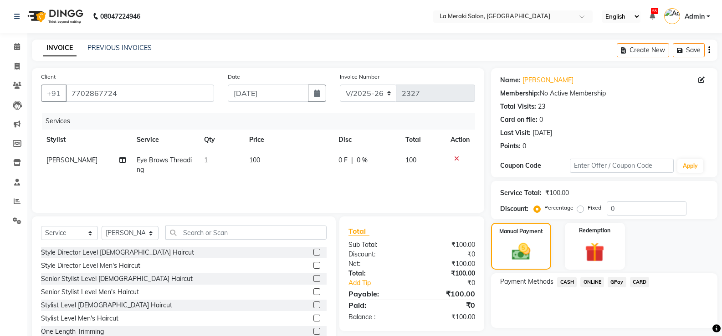
click at [638, 283] on span "CARD" at bounding box center [640, 282] width 20 height 10
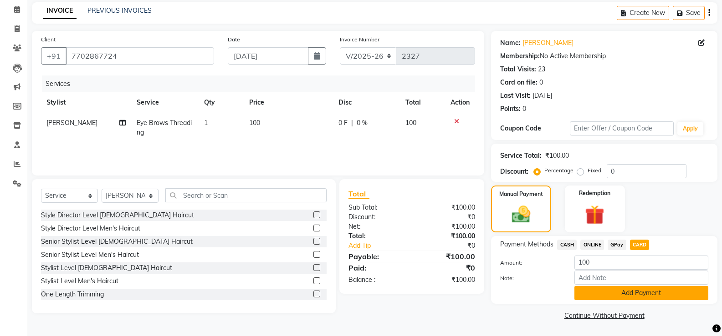
click at [637, 295] on button "Add Payment" at bounding box center [641, 293] width 134 height 14
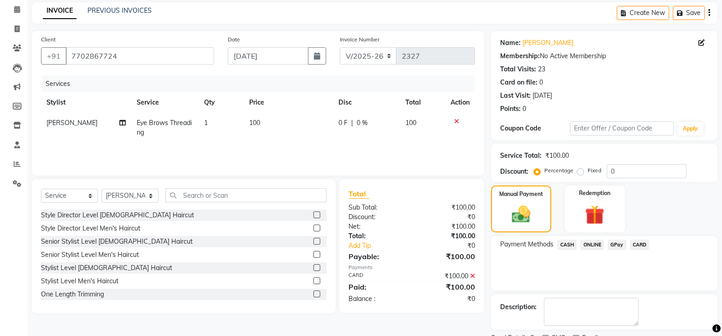
scroll to position [76, 0]
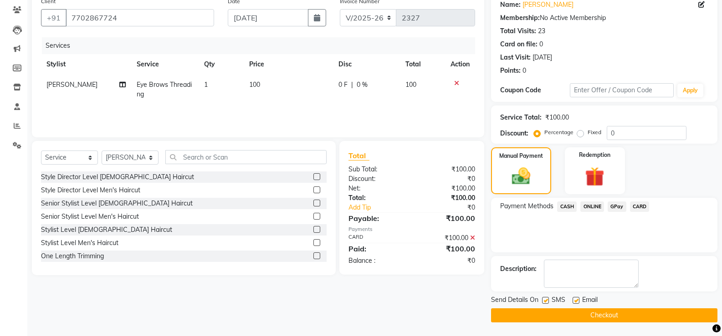
click at [547, 302] on label at bounding box center [545, 300] width 7 height 7
click at [547, 302] on input "checkbox" at bounding box center [545, 301] width 6 height 6
checkbox input "false"
click at [578, 302] on label at bounding box center [575, 300] width 7 height 7
click at [578, 302] on input "checkbox" at bounding box center [575, 301] width 6 height 6
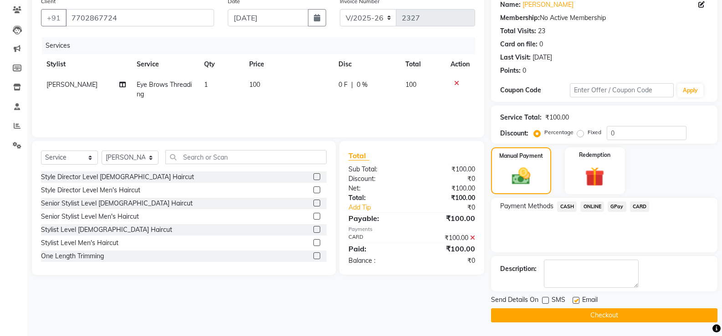
checkbox input "false"
click at [568, 314] on button "Checkout" at bounding box center [604, 316] width 226 height 14
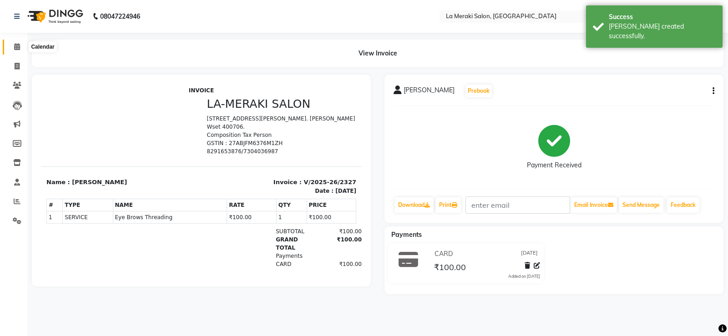
click at [15, 47] on icon at bounding box center [17, 46] width 6 height 7
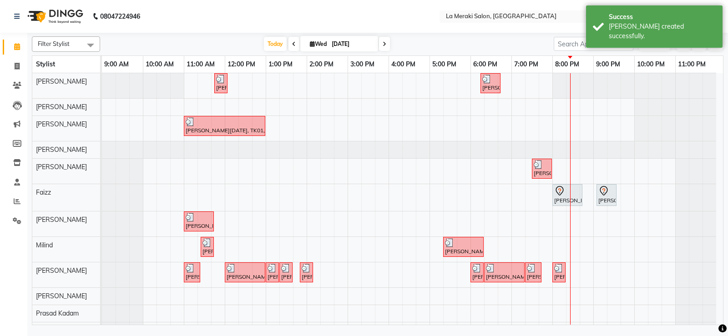
click at [380, 48] on span at bounding box center [384, 44] width 11 height 14
type input "[DATE]"
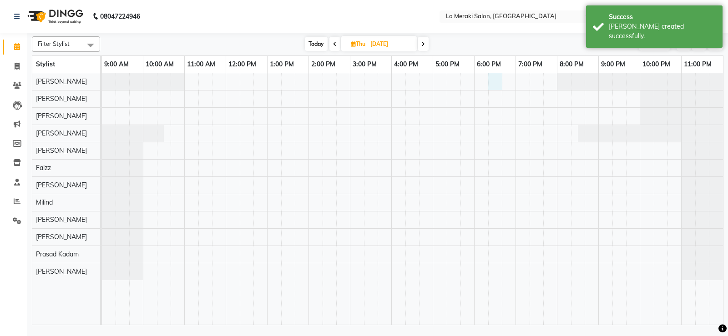
click at [494, 83] on div at bounding box center [412, 199] width 621 height 252
select select "5904"
select select "1095"
select select "tentative"
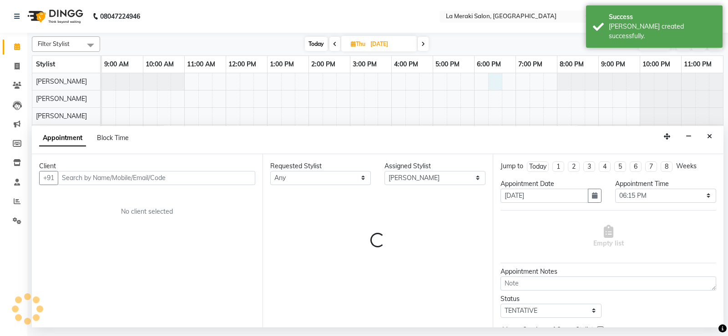
click at [179, 174] on input "text" at bounding box center [157, 178] width 198 height 14
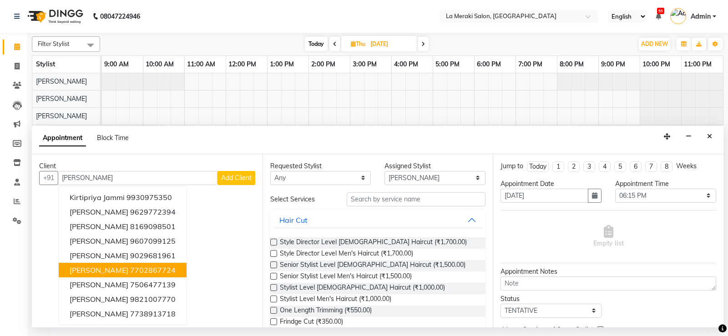
click at [123, 269] on button "[PERSON_NAME] 7702867724" at bounding box center [123, 270] width 128 height 15
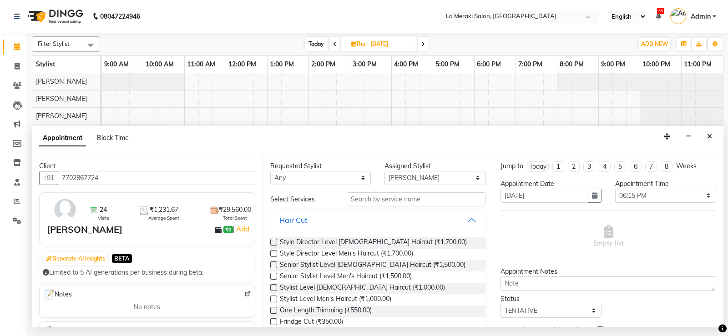
scroll to position [46, 0]
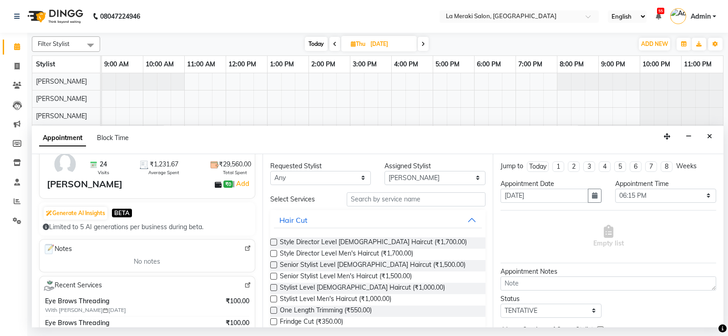
type input "7702867724"
click at [404, 199] on input "text" at bounding box center [416, 200] width 139 height 14
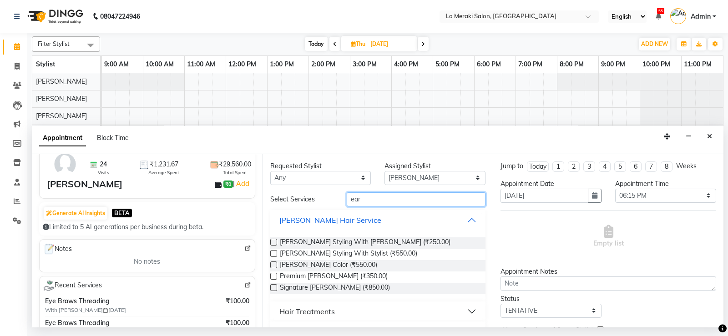
scroll to position [61, 0]
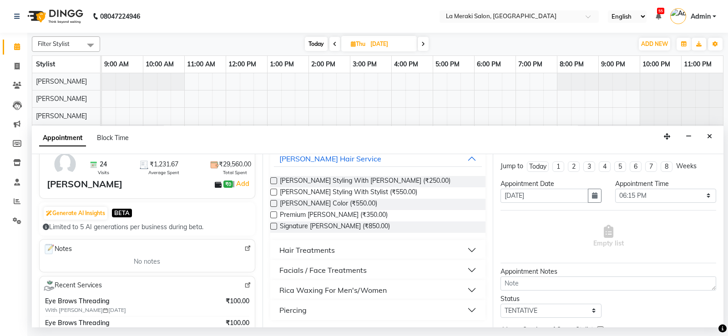
type input "ear"
click at [464, 310] on button "Piercing" at bounding box center [378, 310] width 209 height 16
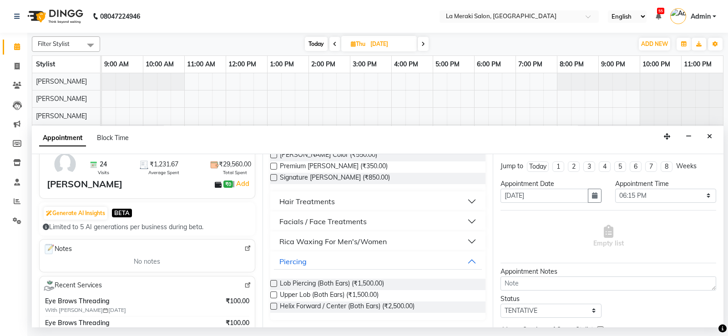
click at [274, 282] on label at bounding box center [273, 283] width 7 height 7
click at [274, 282] on input "checkbox" at bounding box center [273, 285] width 6 height 6
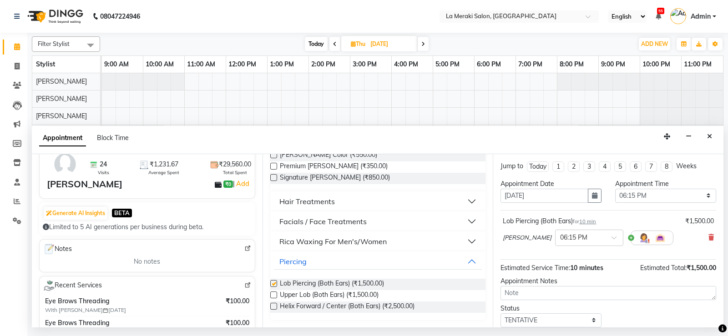
checkbox input "false"
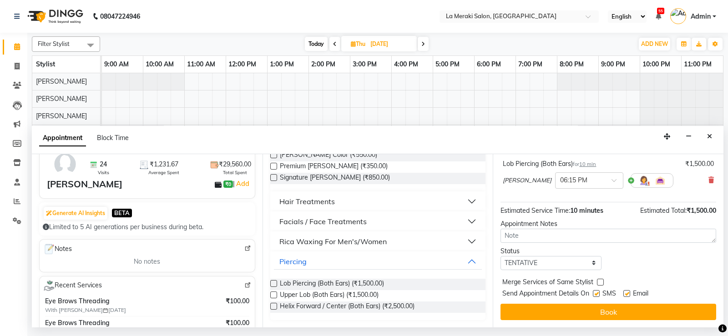
click at [598, 293] on label at bounding box center [596, 293] width 7 height 7
click at [598, 293] on input "checkbox" at bounding box center [596, 295] width 6 height 6
checkbox input "false"
click at [631, 294] on label at bounding box center [627, 293] width 7 height 7
click at [630, 294] on input "checkbox" at bounding box center [627, 295] width 6 height 6
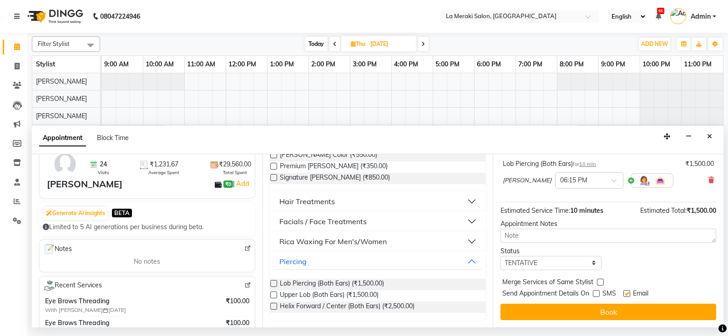
checkbox input "false"
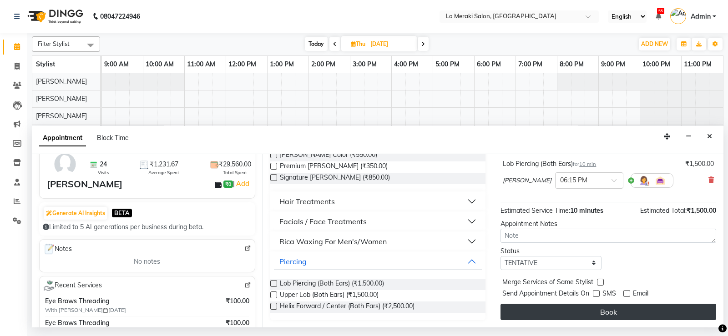
click at [615, 309] on button "Book" at bounding box center [609, 312] width 216 height 16
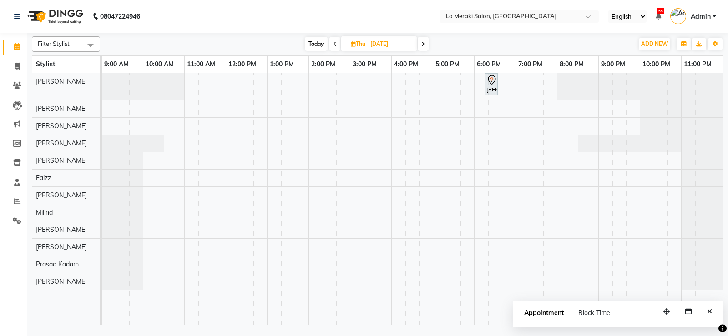
click at [320, 38] on span "Today" at bounding box center [316, 44] width 23 height 14
type input "[DATE]"
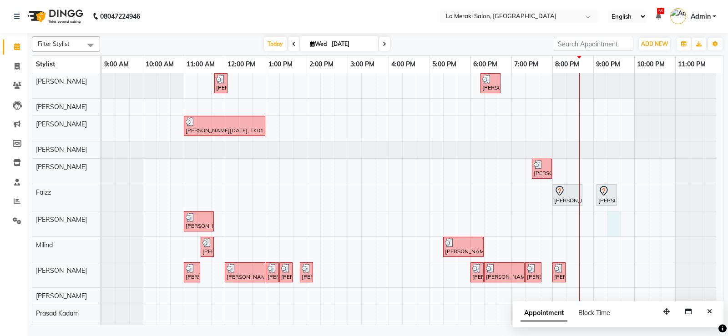
click at [611, 218] on div "[PERSON_NAME], TK05, 11:45 AM-11:46 AM, Tip [PERSON_NAME], TK06, 06:15 PM-06:45…" at bounding box center [412, 206] width 621 height 266
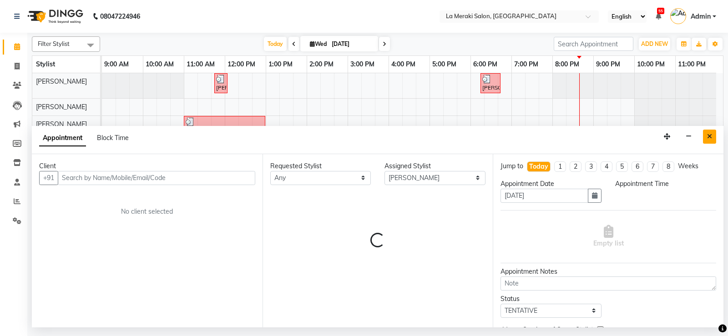
click at [708, 137] on icon "Close" at bounding box center [710, 136] width 5 height 6
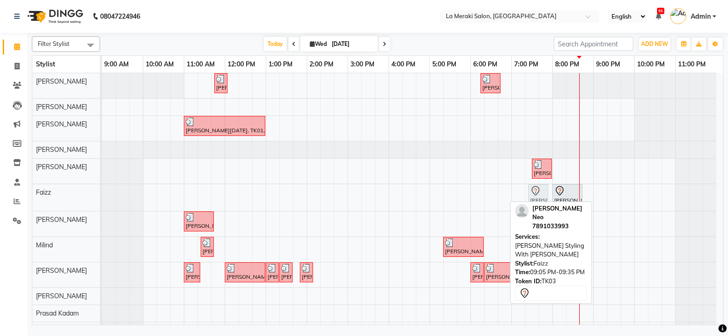
drag, startPoint x: 603, startPoint y: 189, endPoint x: 532, endPoint y: 197, distance: 71.4
click at [102, 197] on div "[PERSON_NAME] Neo, TK03, 08:00 PM-08:45 PM, [PERSON_NAME] Haircut [PERSON_NAME]…" at bounding box center [102, 197] width 0 height 27
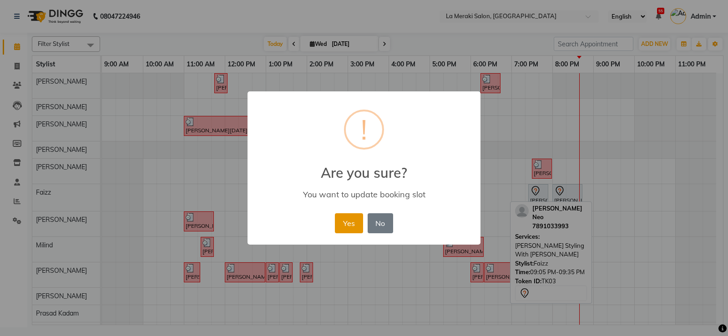
click at [354, 227] on button "Yes" at bounding box center [349, 224] width 28 height 20
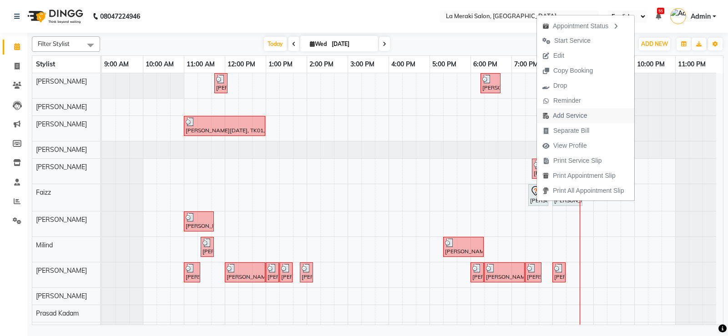
click at [575, 115] on span "Add Service" at bounding box center [570, 116] width 34 height 10
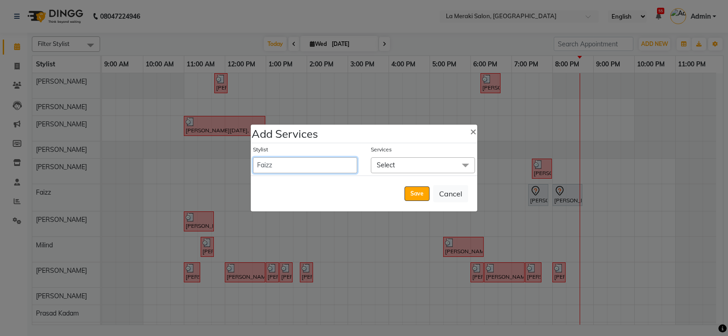
click at [327, 167] on select "[PERSON_NAME] Anus [PERSON_NAME] Faizz [PERSON_NAME] [PERSON_NAME] [PERSON_NAME…" at bounding box center [305, 166] width 104 height 16
select select "90591"
click at [253, 158] on select "[PERSON_NAME] Anus [PERSON_NAME] Faizz [PERSON_NAME] [PERSON_NAME] [PERSON_NAME…" at bounding box center [305, 166] width 104 height 16
select select "1295"
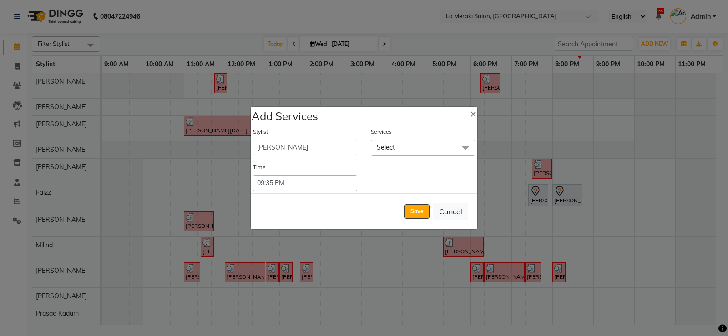
click at [461, 144] on span at bounding box center [466, 148] width 18 height 17
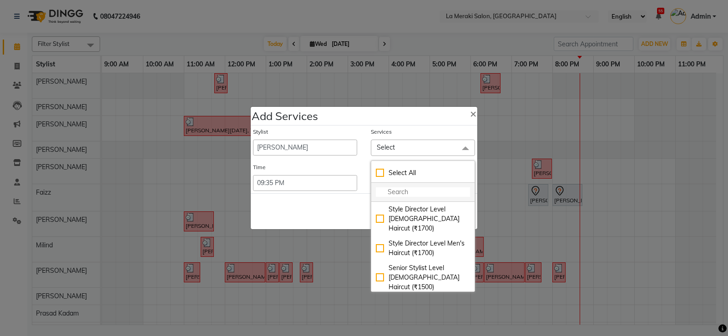
click at [418, 192] on input "multiselect-search" at bounding box center [423, 193] width 94 height 10
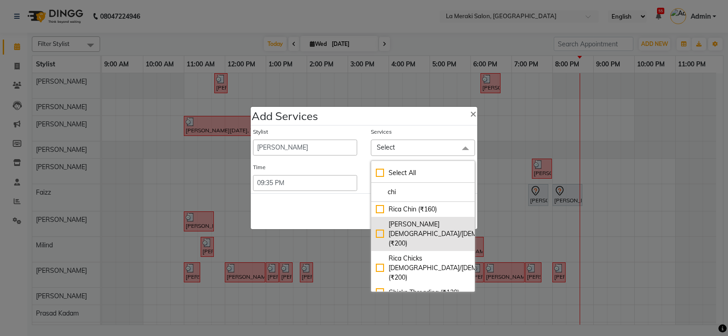
type input "chi"
click at [377, 229] on div "[PERSON_NAME] [DEMOGRAPHIC_DATA]/[DEMOGRAPHIC_DATA] (₹200)" at bounding box center [423, 234] width 94 height 29
checkbox input "true"
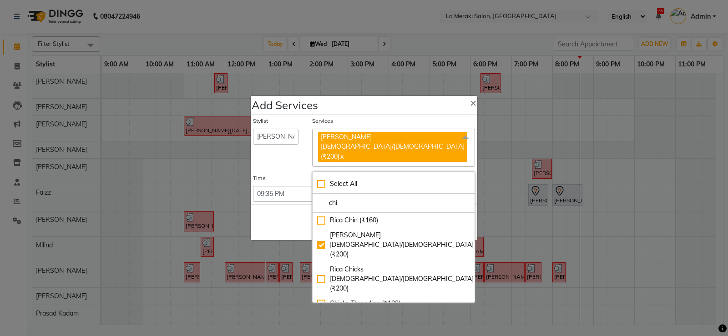
click at [418, 122] on div "Services" at bounding box center [393, 123] width 163 height 12
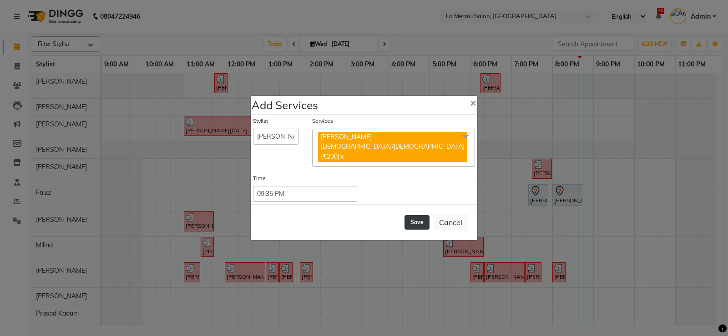
click at [421, 216] on button "Save" at bounding box center [417, 222] width 25 height 15
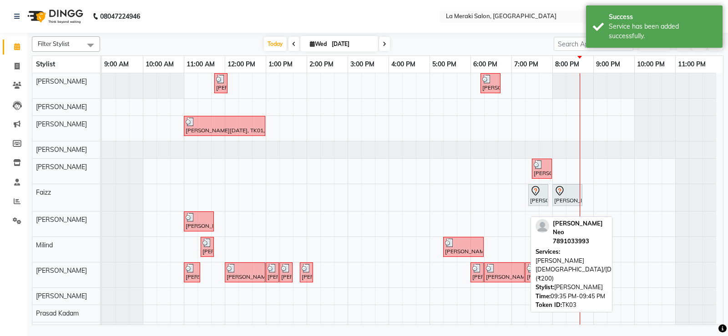
drag, startPoint x: 624, startPoint y: 292, endPoint x: 563, endPoint y: 297, distance: 61.2
click at [563, 297] on div "[PERSON_NAME], TK05, 11:45 AM-11:46 AM, Tip [PERSON_NAME], TK06, 06:15 PM-06:45…" at bounding box center [412, 206] width 621 height 266
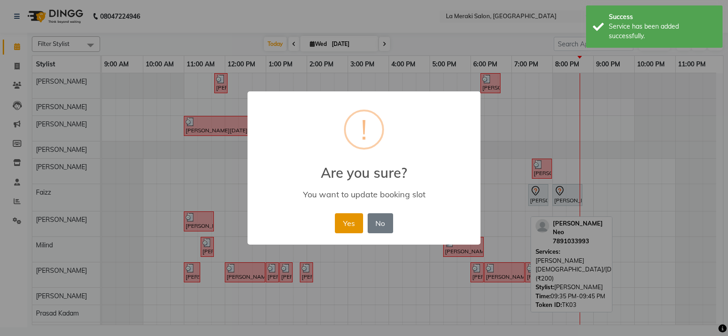
click at [349, 220] on button "Yes" at bounding box center [349, 224] width 28 height 20
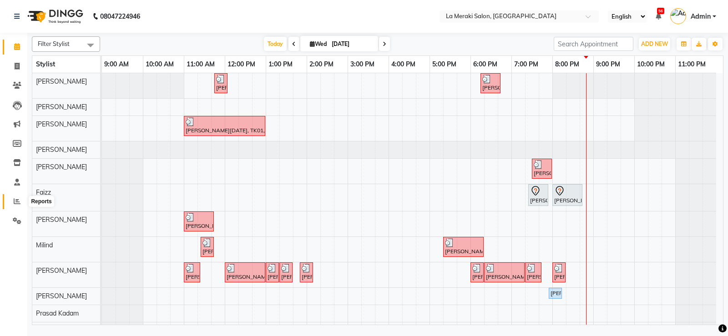
click at [17, 202] on icon at bounding box center [17, 201] width 7 height 7
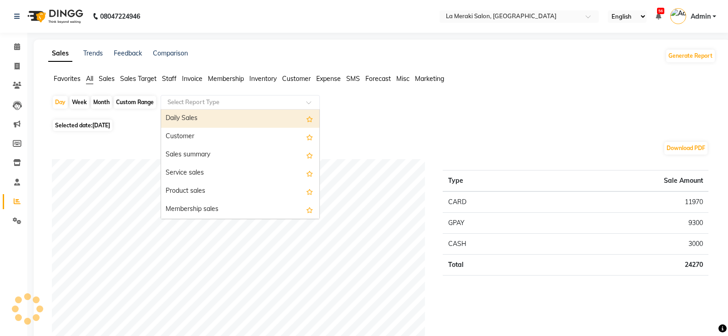
click at [206, 99] on input "text" at bounding box center [231, 102] width 131 height 9
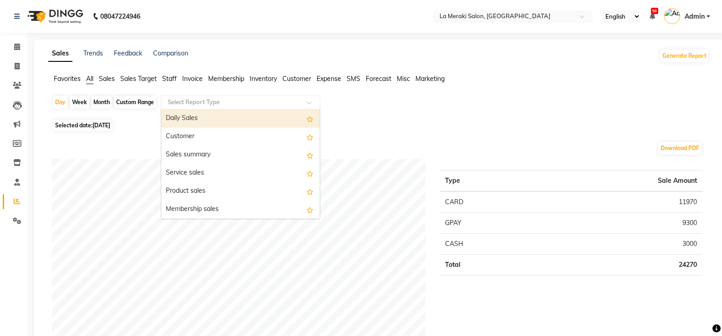
click at [196, 117] on div "Daily Sales" at bounding box center [240, 119] width 158 height 18
select select "full_report"
select select "csv"
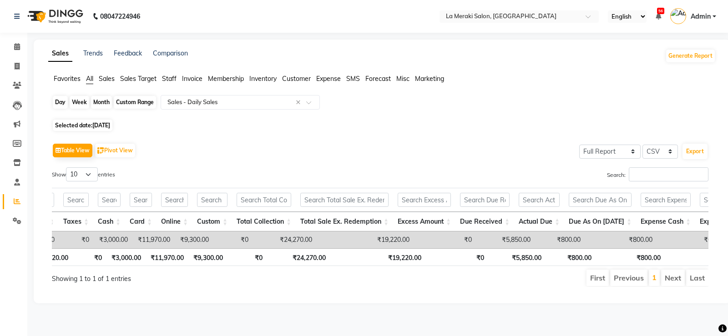
click at [61, 102] on div "Day" at bounding box center [60, 102] width 15 height 13
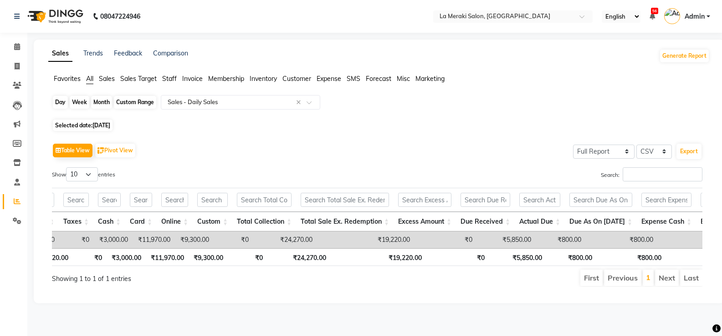
select select "9"
select select "2025"
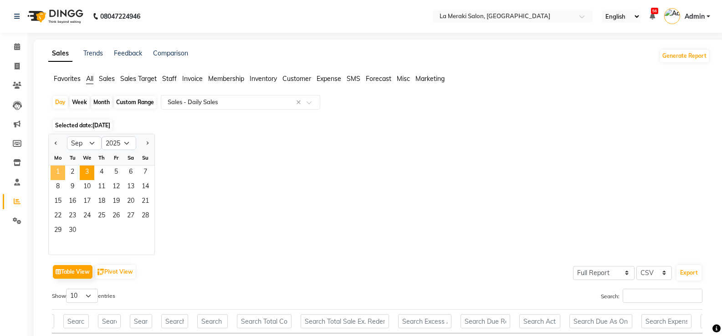
click at [62, 173] on span "1" at bounding box center [58, 173] width 15 height 15
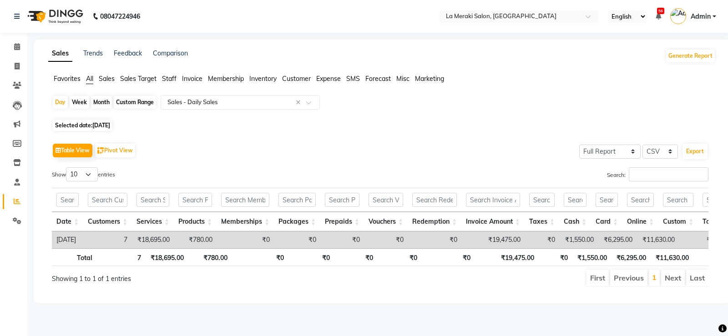
scroll to position [0, 57]
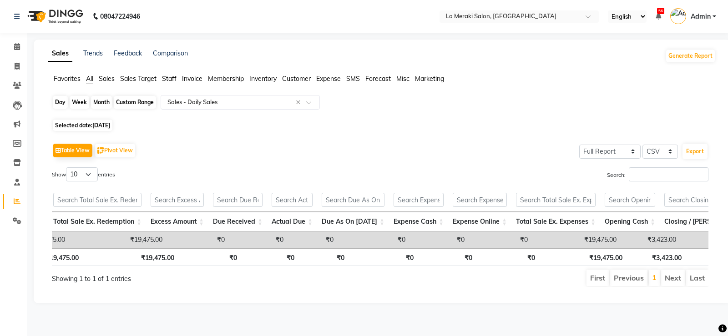
click at [62, 100] on div "Day" at bounding box center [60, 102] width 15 height 13
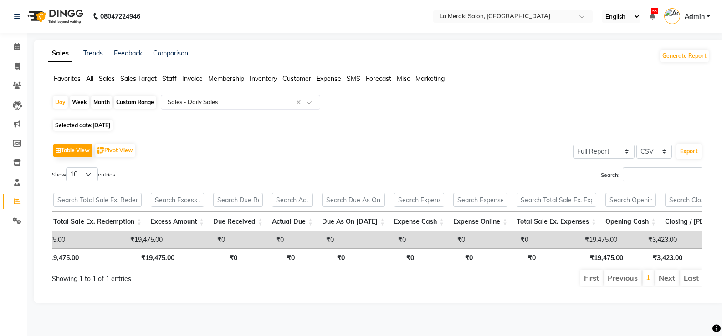
select select "9"
select select "2025"
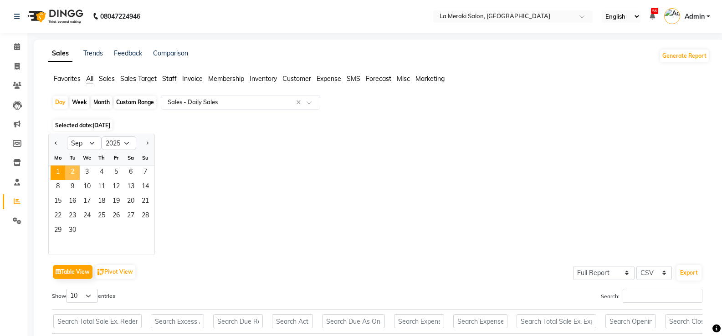
click at [76, 173] on span "2" at bounding box center [72, 173] width 15 height 15
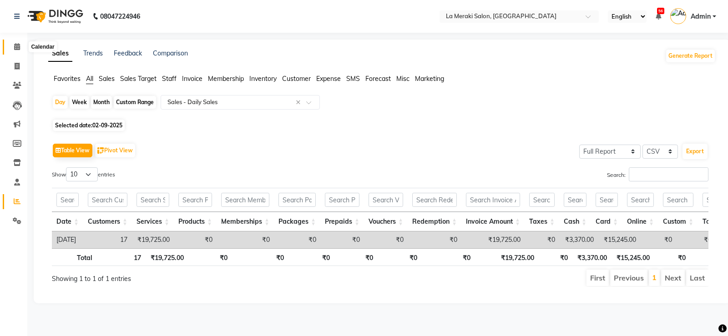
click at [15, 46] on icon at bounding box center [17, 46] width 6 height 7
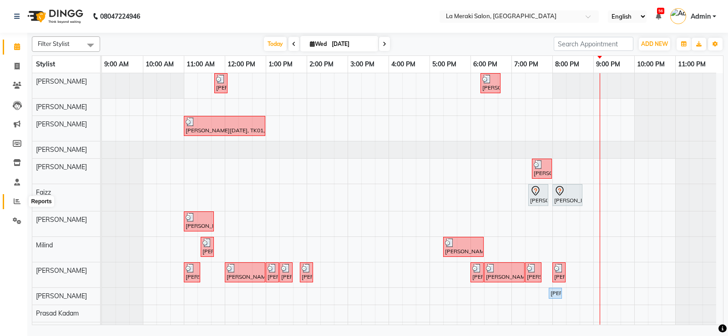
click at [16, 198] on icon at bounding box center [17, 201] width 7 height 7
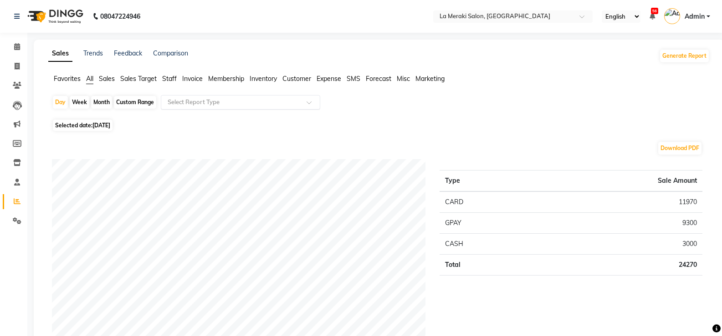
click at [184, 102] on input "text" at bounding box center [231, 102] width 131 height 9
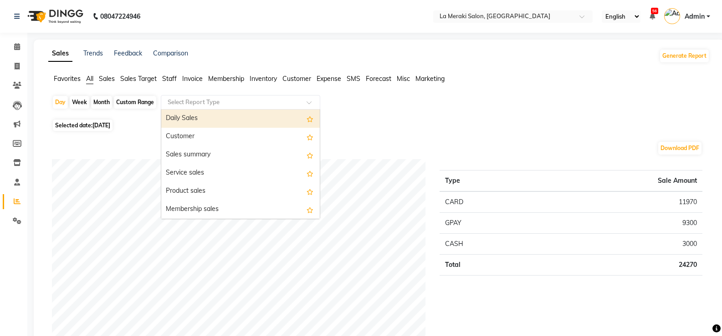
click at [181, 116] on div "Daily Sales" at bounding box center [240, 119] width 158 height 18
select select "full_report"
select select "csv"
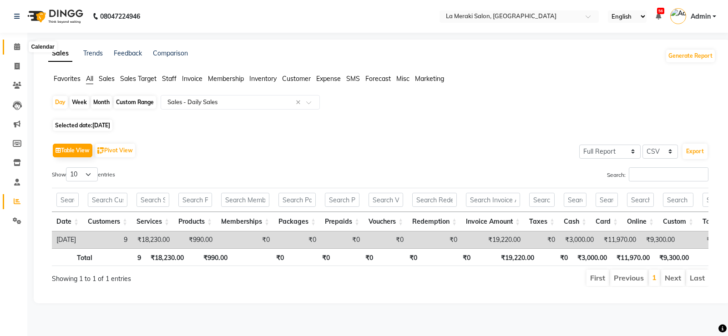
click at [18, 47] on icon at bounding box center [17, 46] width 6 height 7
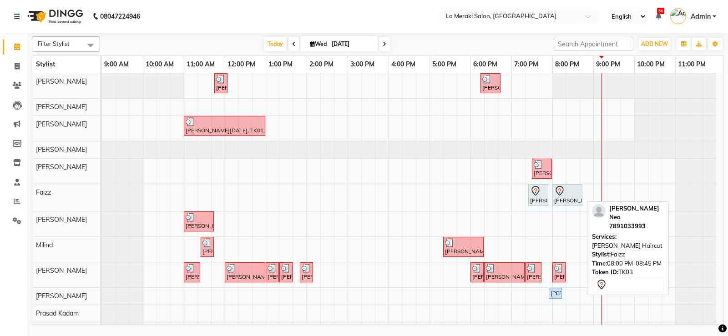
click at [565, 198] on div "[PERSON_NAME] Neo, TK03, 08:00 PM-08:45 PM, [PERSON_NAME] Haircut" at bounding box center [568, 195] width 28 height 19
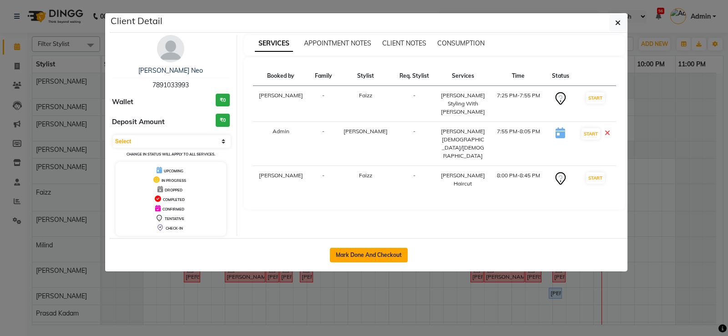
click at [348, 257] on button "Mark Done And Checkout" at bounding box center [369, 255] width 78 height 15
select select "438"
select select "service"
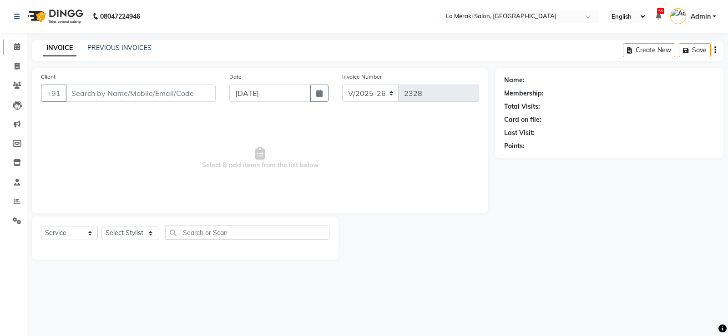
type input "7891033993"
select select "90591"
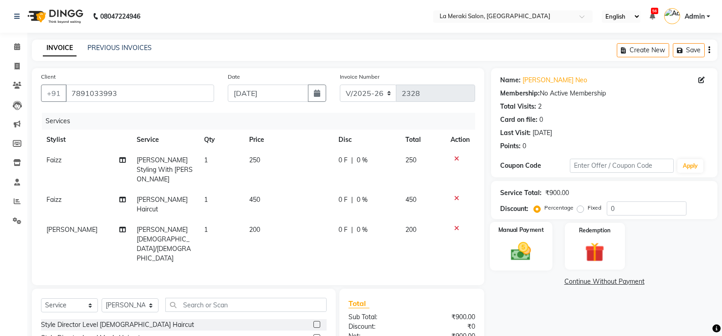
click at [509, 245] on img at bounding box center [520, 251] width 32 height 23
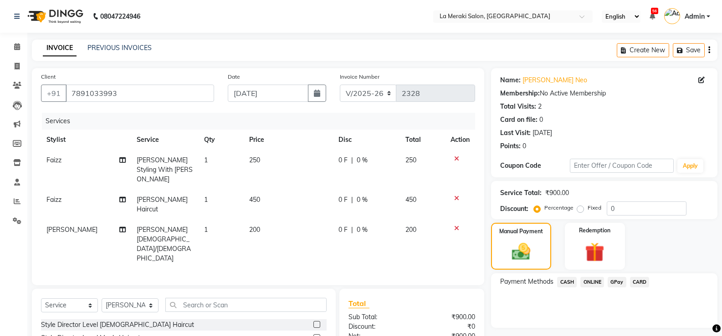
click at [635, 277] on span "CARD" at bounding box center [640, 282] width 20 height 10
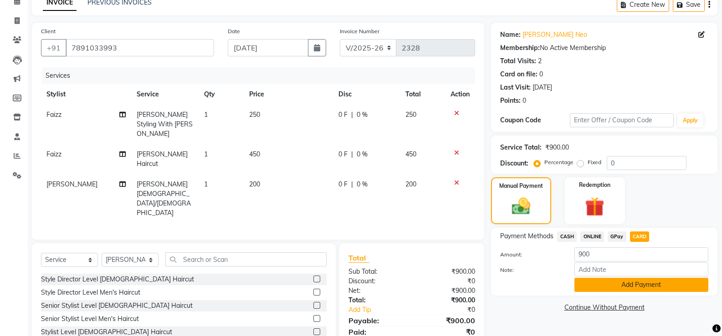
click at [655, 288] on button "Add Payment" at bounding box center [641, 285] width 134 height 14
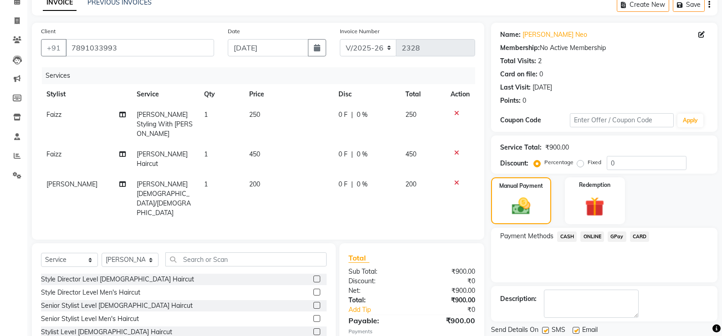
scroll to position [76, 0]
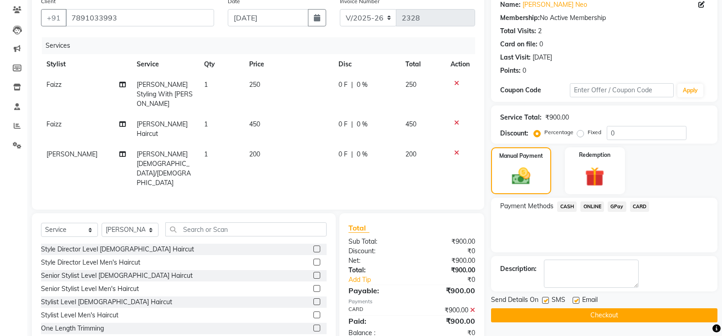
click at [543, 298] on label at bounding box center [545, 300] width 7 height 7
click at [543, 298] on input "checkbox" at bounding box center [545, 301] width 6 height 6
checkbox input "false"
click at [574, 299] on label at bounding box center [575, 300] width 7 height 7
click at [574, 299] on input "checkbox" at bounding box center [575, 301] width 6 height 6
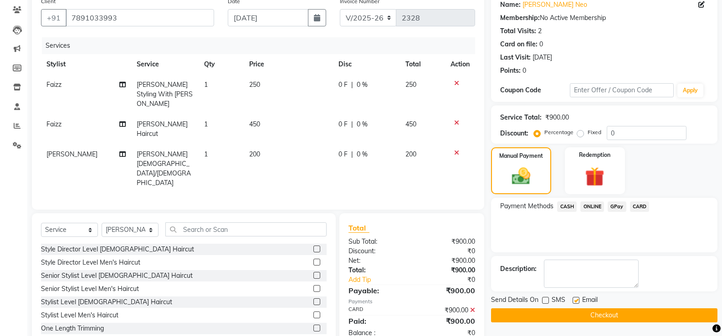
checkbox input "false"
click at [572, 320] on button "Checkout" at bounding box center [604, 316] width 226 height 14
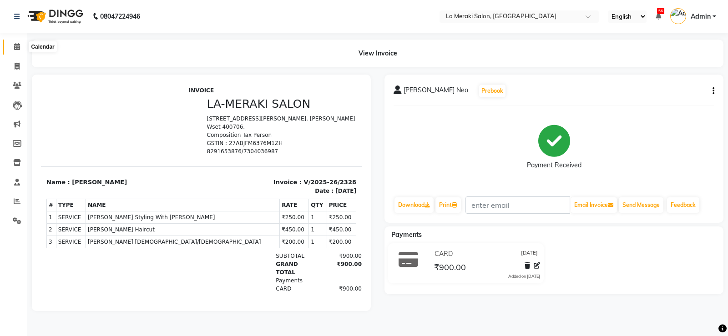
drag, startPoint x: 16, startPoint y: 49, endPoint x: 654, endPoint y: 335, distance: 699.0
click at [16, 49] on icon at bounding box center [17, 46] width 6 height 7
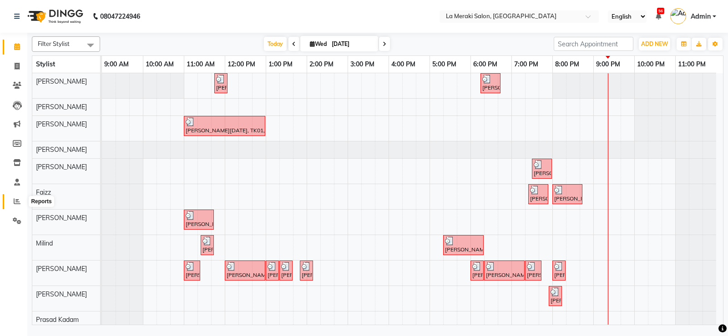
click at [18, 201] on icon at bounding box center [17, 201] width 7 height 7
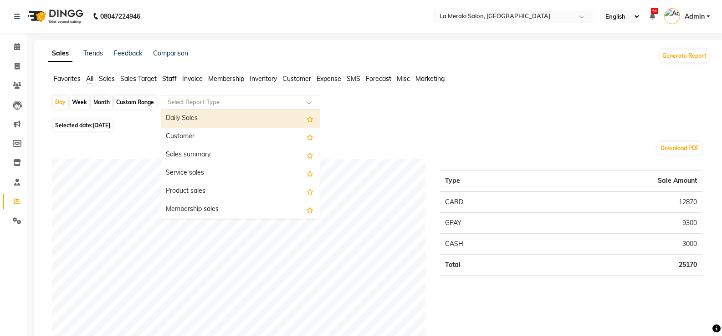
click at [244, 100] on input "text" at bounding box center [231, 102] width 131 height 9
click at [241, 116] on div "Daily Sales" at bounding box center [240, 119] width 158 height 18
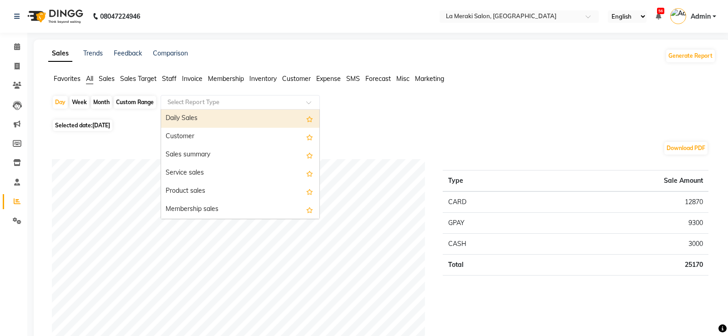
select select "full_report"
select select "csv"
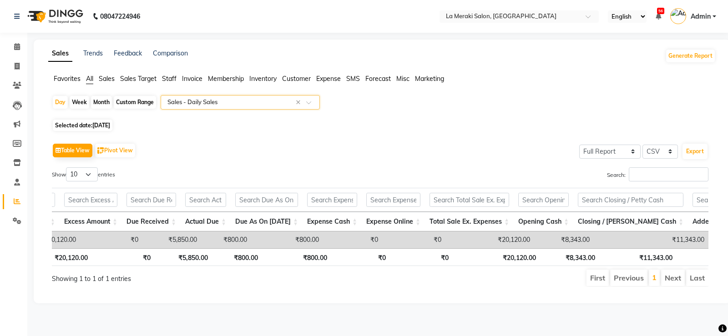
scroll to position [0, 963]
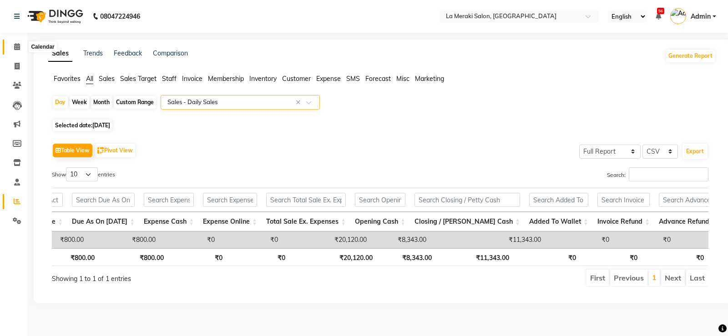
click at [17, 47] on icon at bounding box center [17, 46] width 6 height 7
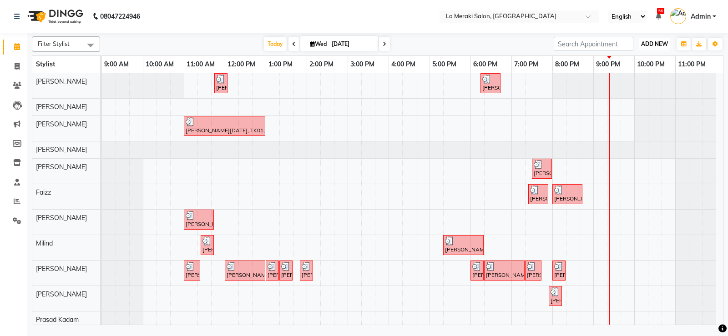
click at [660, 43] on span "ADD NEW" at bounding box center [655, 44] width 27 height 7
click at [635, 85] on link "Add Expense" at bounding box center [634, 85] width 72 height 12
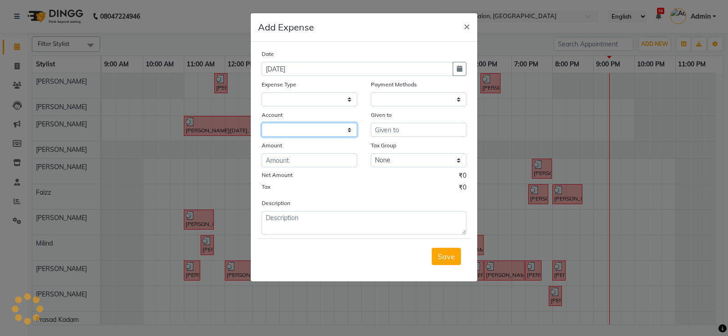
click at [286, 125] on select at bounding box center [310, 130] width 96 height 14
select select "1"
select select "2359"
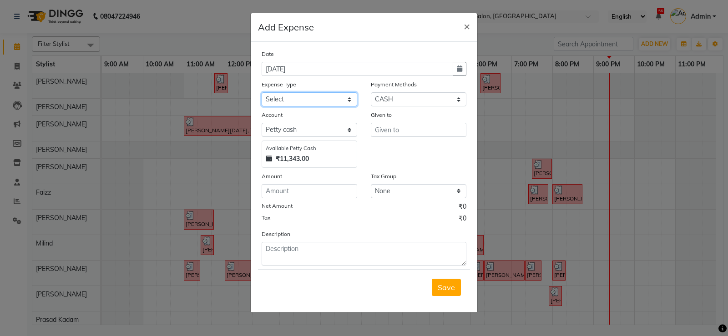
click at [308, 94] on select "Select Advance Salary Bank charges Car maintenance Cash transfer to bank Cash t…" at bounding box center [310, 99] width 96 height 14
select select "14"
click at [262, 92] on select "Select Advance Salary Bank charges Car maintenance Cash transfer to bank Cash t…" at bounding box center [310, 99] width 96 height 14
click at [401, 137] on input "text" at bounding box center [419, 130] width 96 height 14
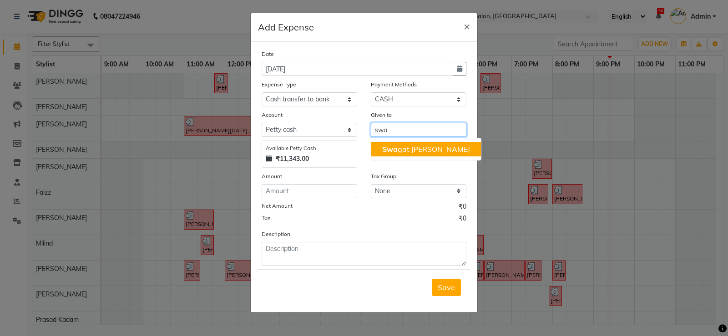
click at [395, 146] on span "Swa" at bounding box center [389, 149] width 15 height 9
type input "[PERSON_NAME]"
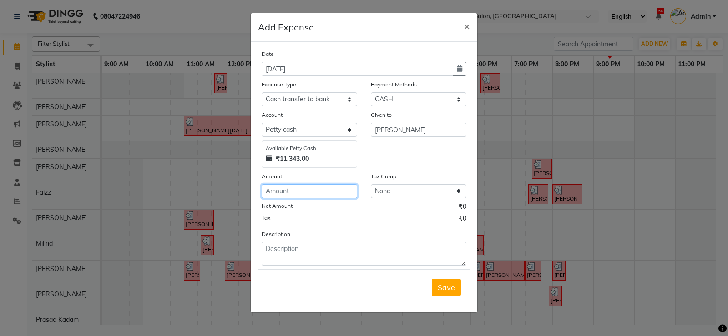
click at [321, 189] on input "number" at bounding box center [310, 191] width 96 height 14
type input "8500"
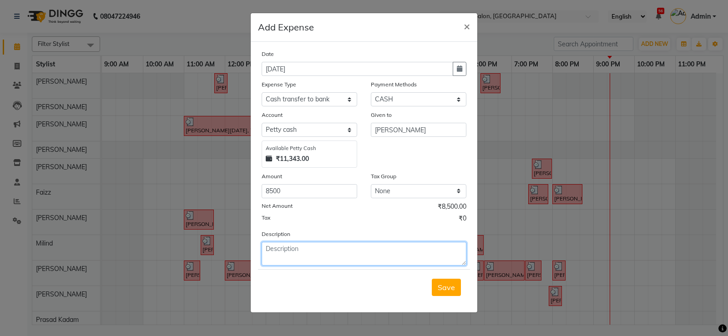
click at [317, 254] on textarea at bounding box center [364, 254] width 205 height 24
type textarea "home"
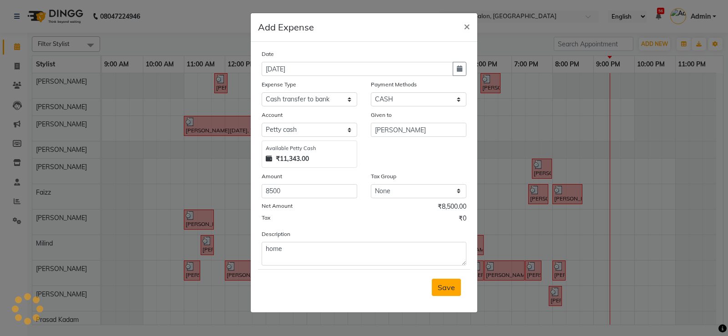
click at [438, 284] on span "Save" at bounding box center [446, 287] width 17 height 9
